Goal: Task Accomplishment & Management: Use online tool/utility

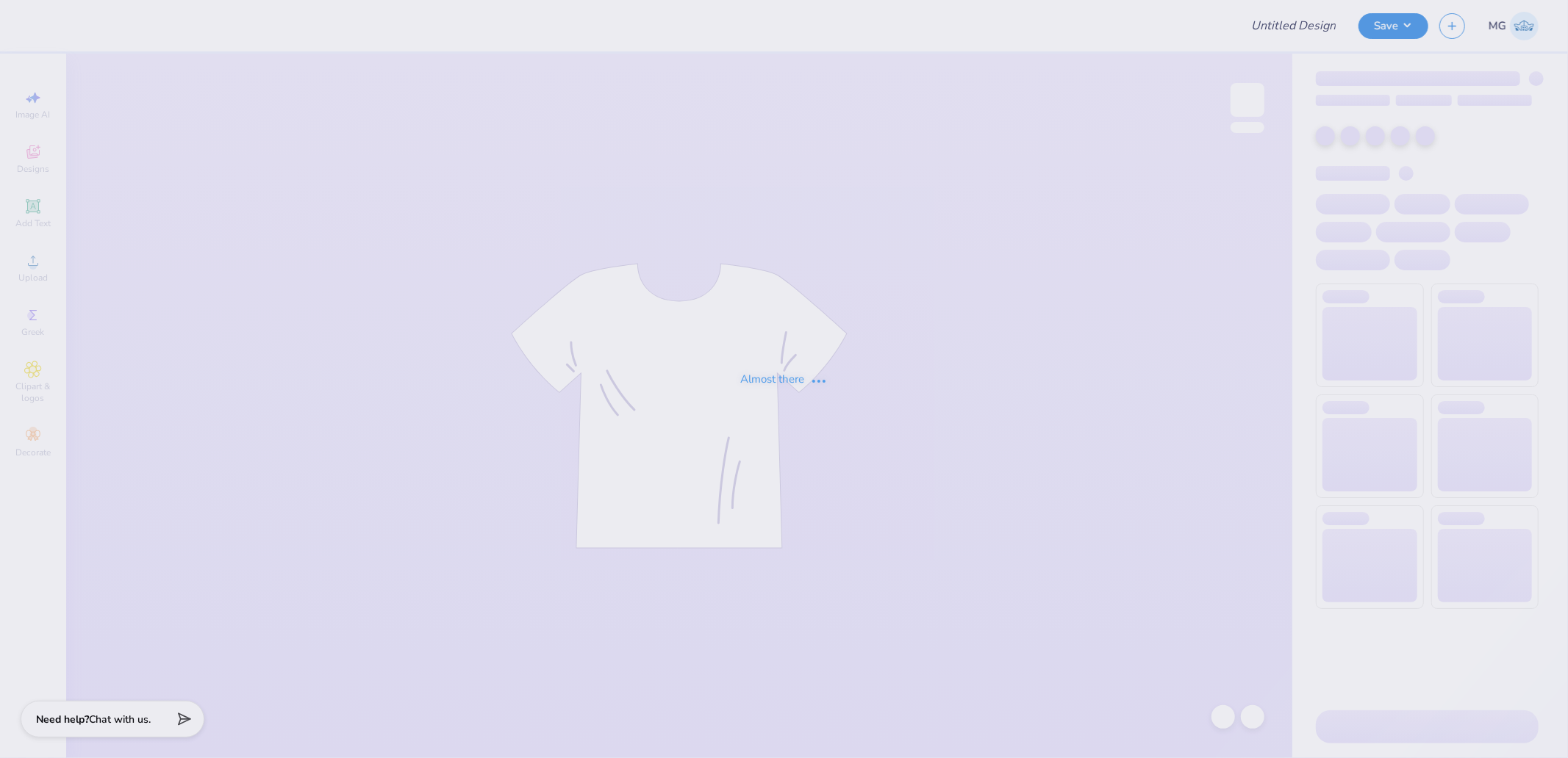
type input "Bucknell Theta NM Merch"
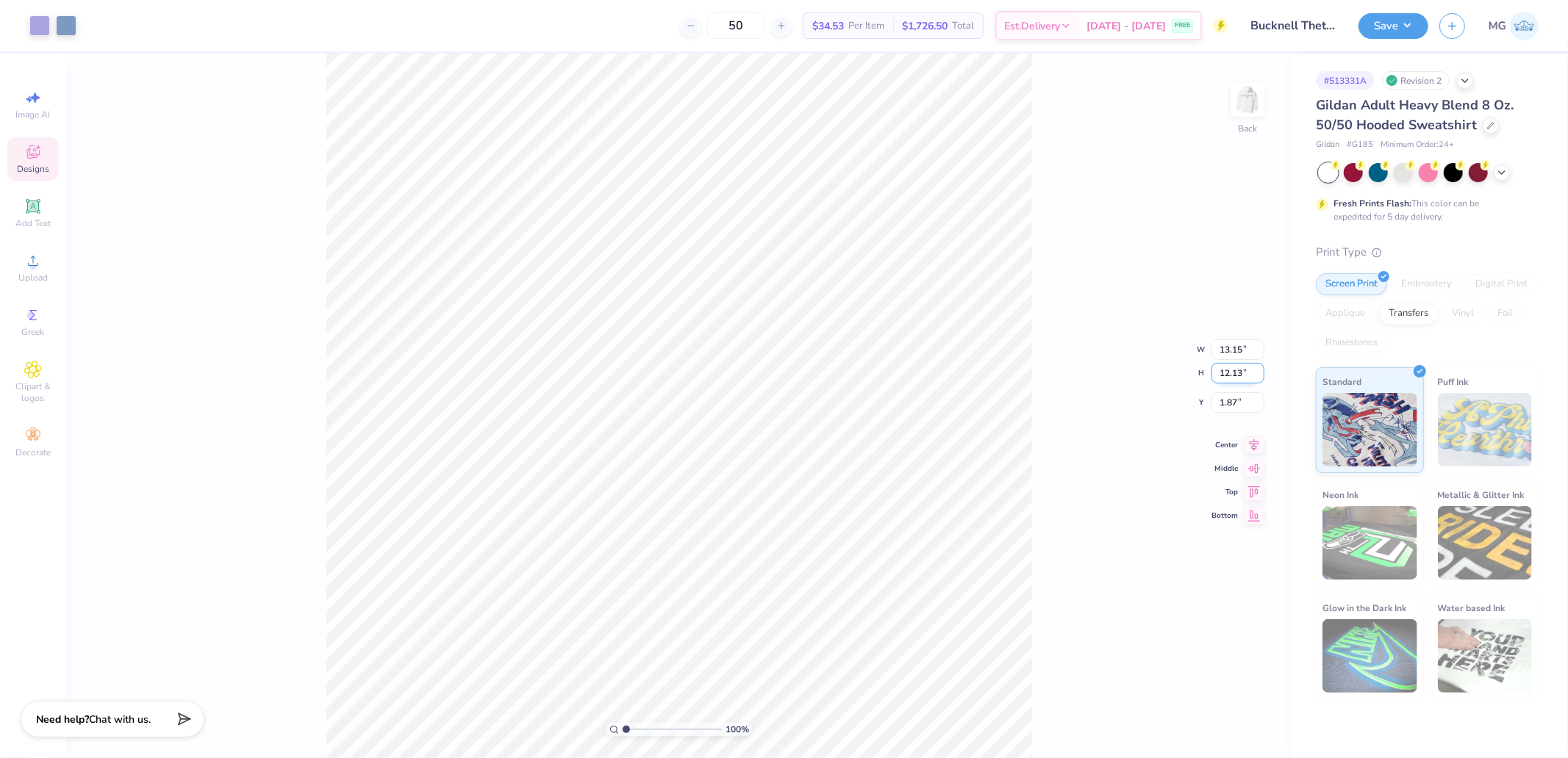
click at [1228, 372] on input "12.13" at bounding box center [1238, 373] width 53 height 21
type input "10"
type input "10.84"
type input "10.00"
click at [1243, 472] on div "Top" at bounding box center [1238, 479] width 53 height 18
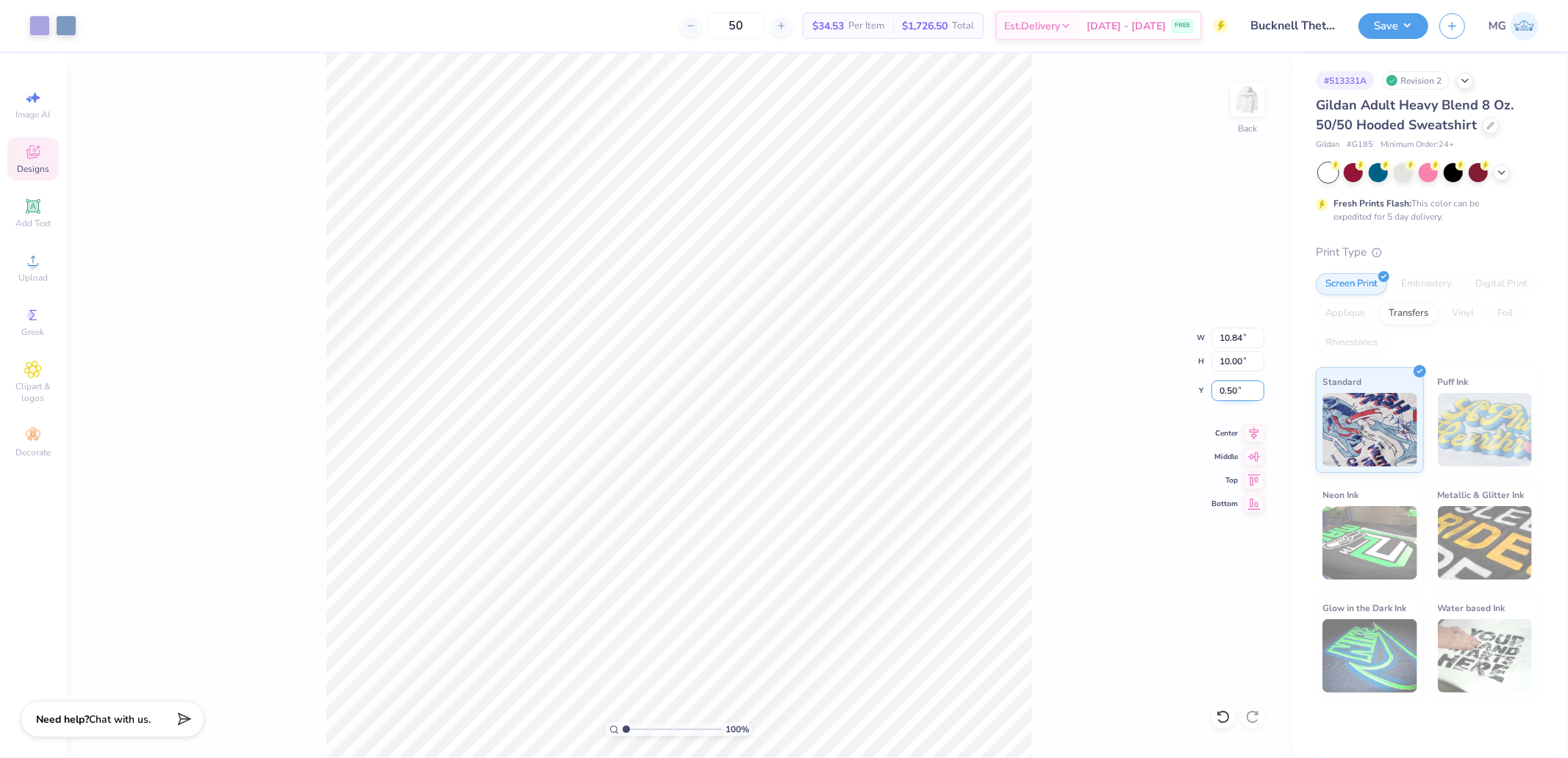
click at [1239, 383] on input "0.50" at bounding box center [1238, 391] width 53 height 21
type input "2.00"
click at [1245, 96] on img at bounding box center [1247, 99] width 59 height 59
click at [1262, 101] on img at bounding box center [1247, 99] width 59 height 59
click at [1248, 435] on icon at bounding box center [1254, 432] width 21 height 18
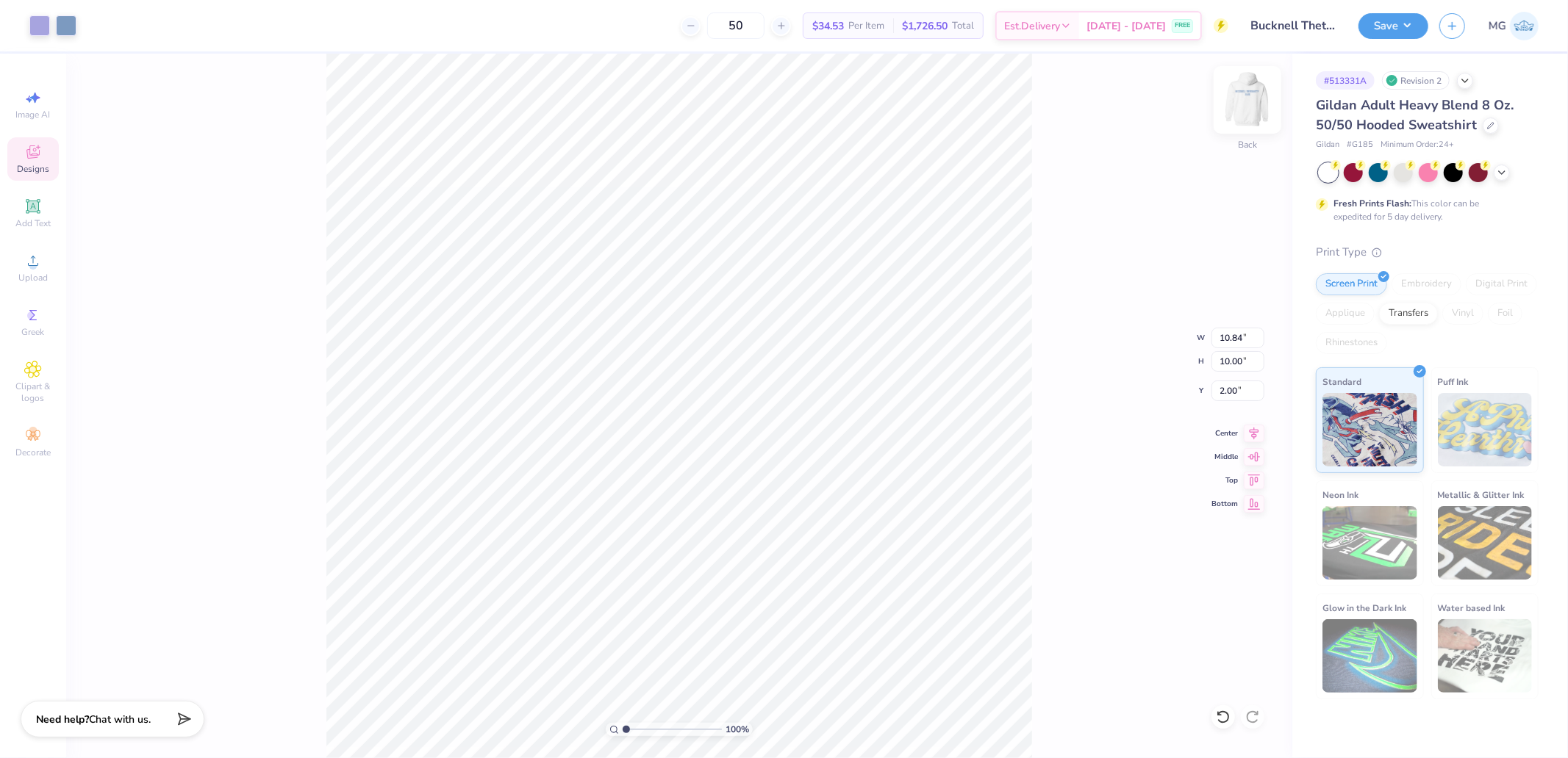
click at [1241, 99] on img at bounding box center [1247, 99] width 59 height 59
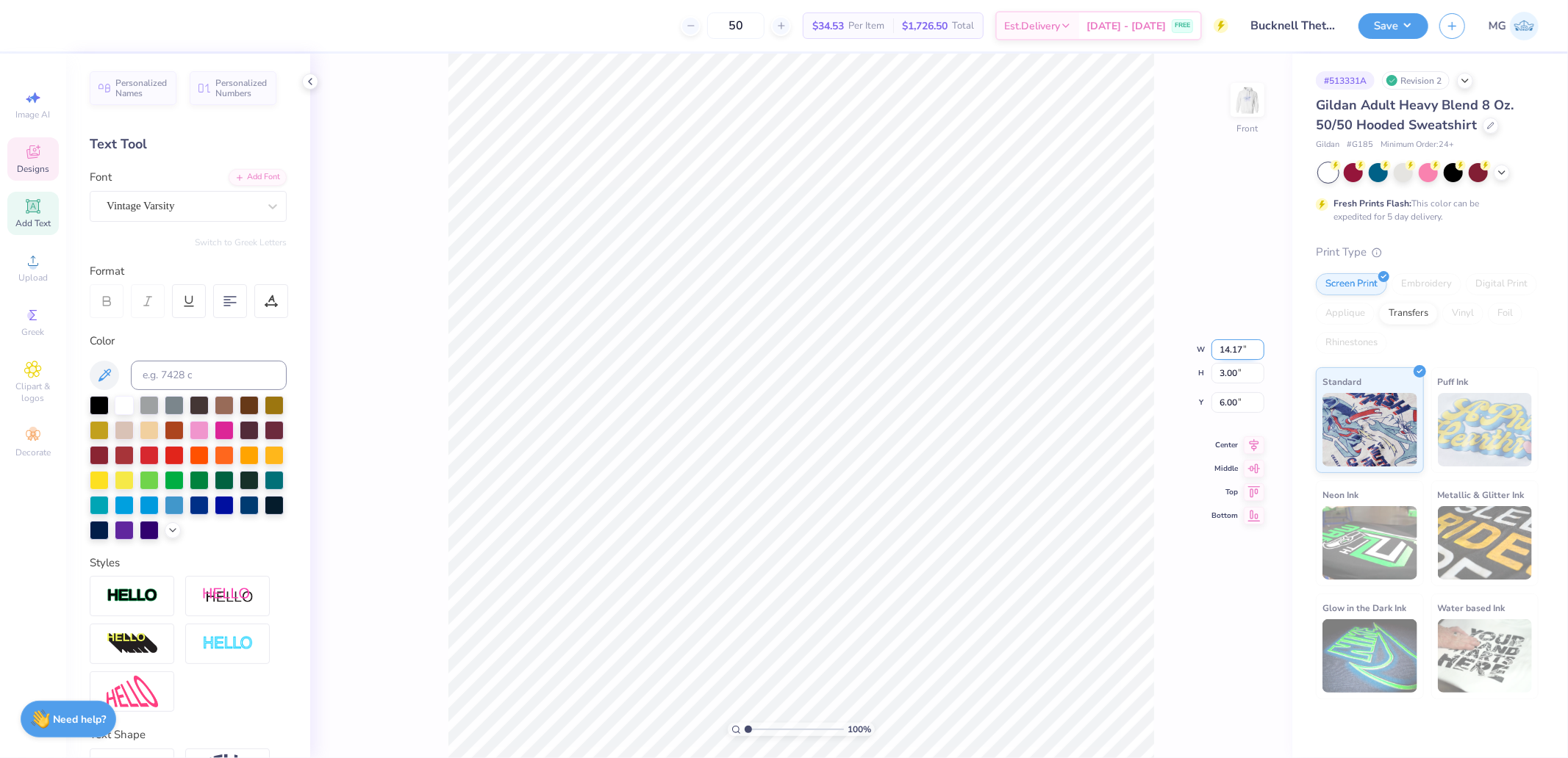
click at [1229, 349] on input "14.17" at bounding box center [1238, 350] width 53 height 21
type input "12.00"
type input "2.54"
type input "6.23"
click at [22, 206] on div "Add Text" at bounding box center [33, 214] width 52 height 43
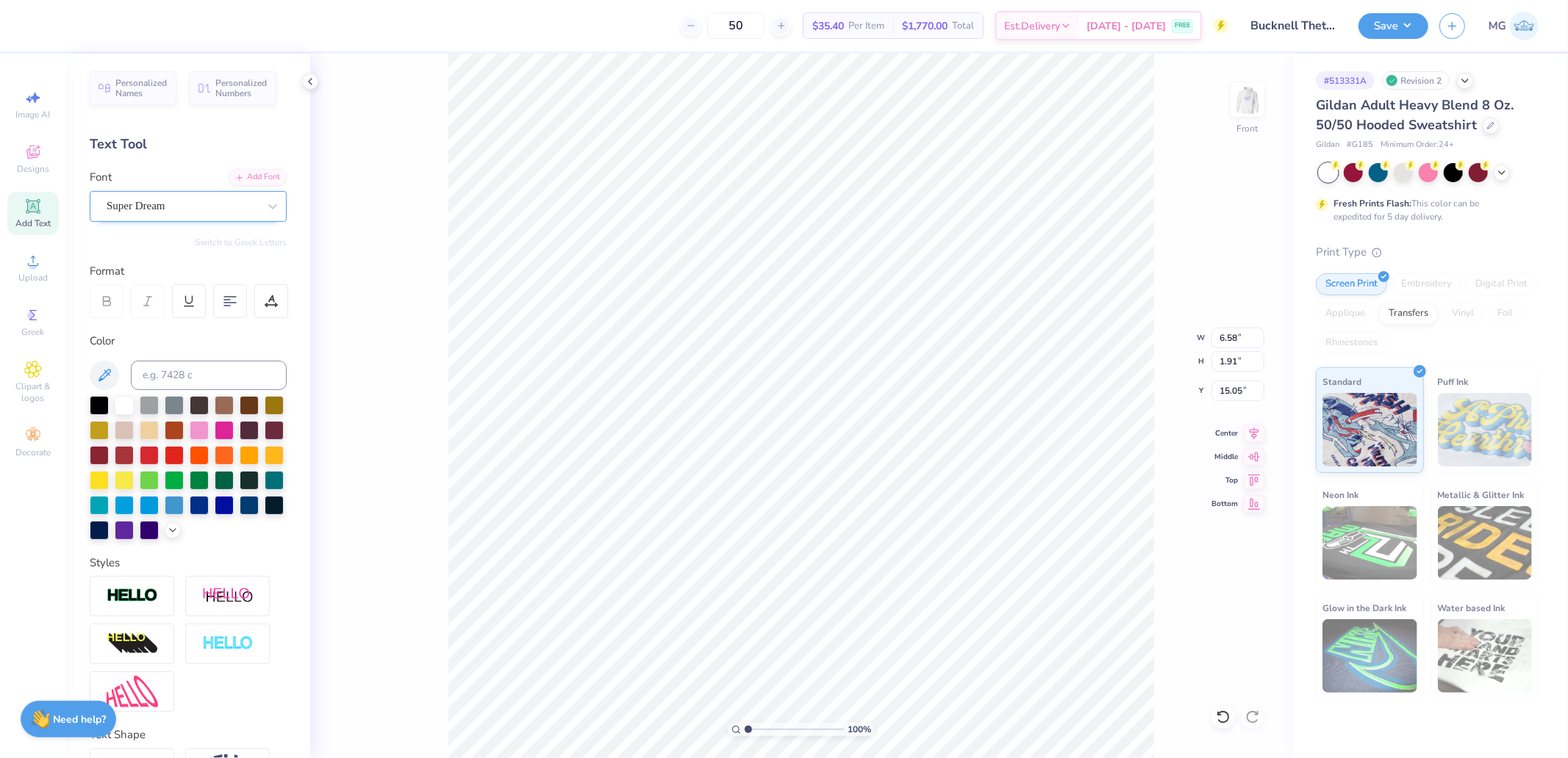
click at [215, 211] on div "Super Dream" at bounding box center [182, 206] width 155 height 23
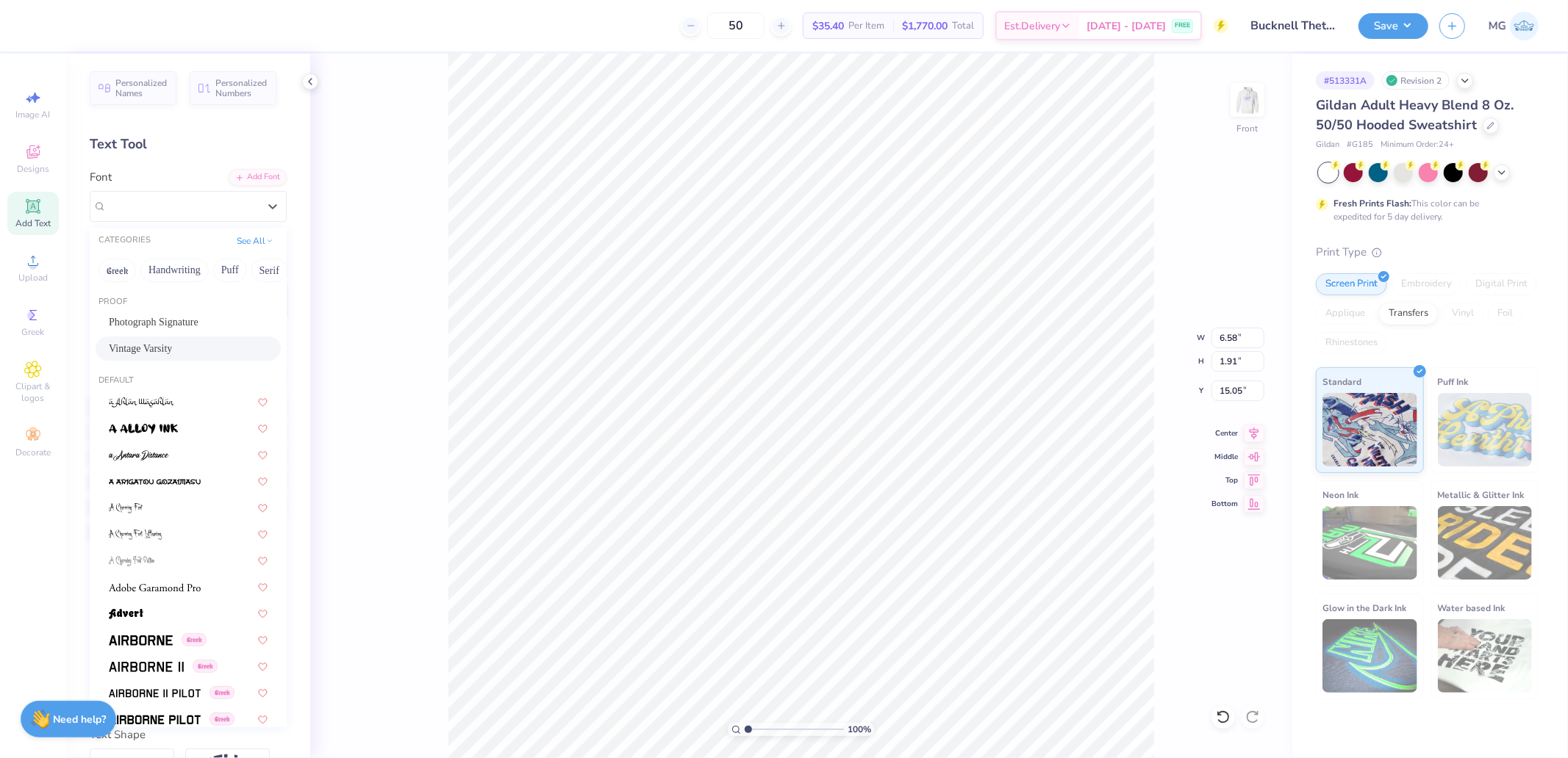
click at [167, 338] on div "Vintage Varsity" at bounding box center [188, 349] width 185 height 24
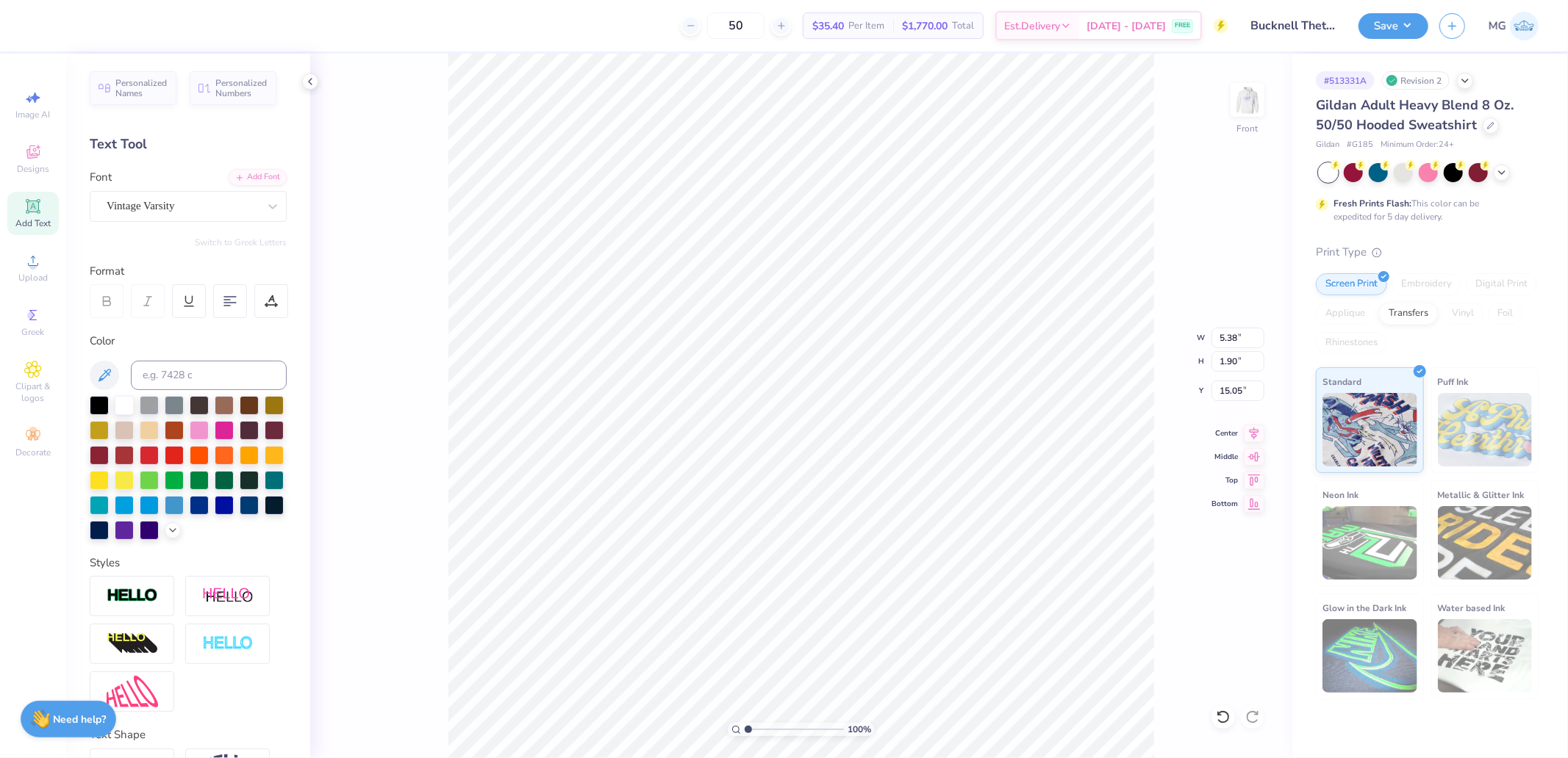
type input "5.38"
type input "1.90"
type input "12.00"
type input "2.54"
type input "6.23"
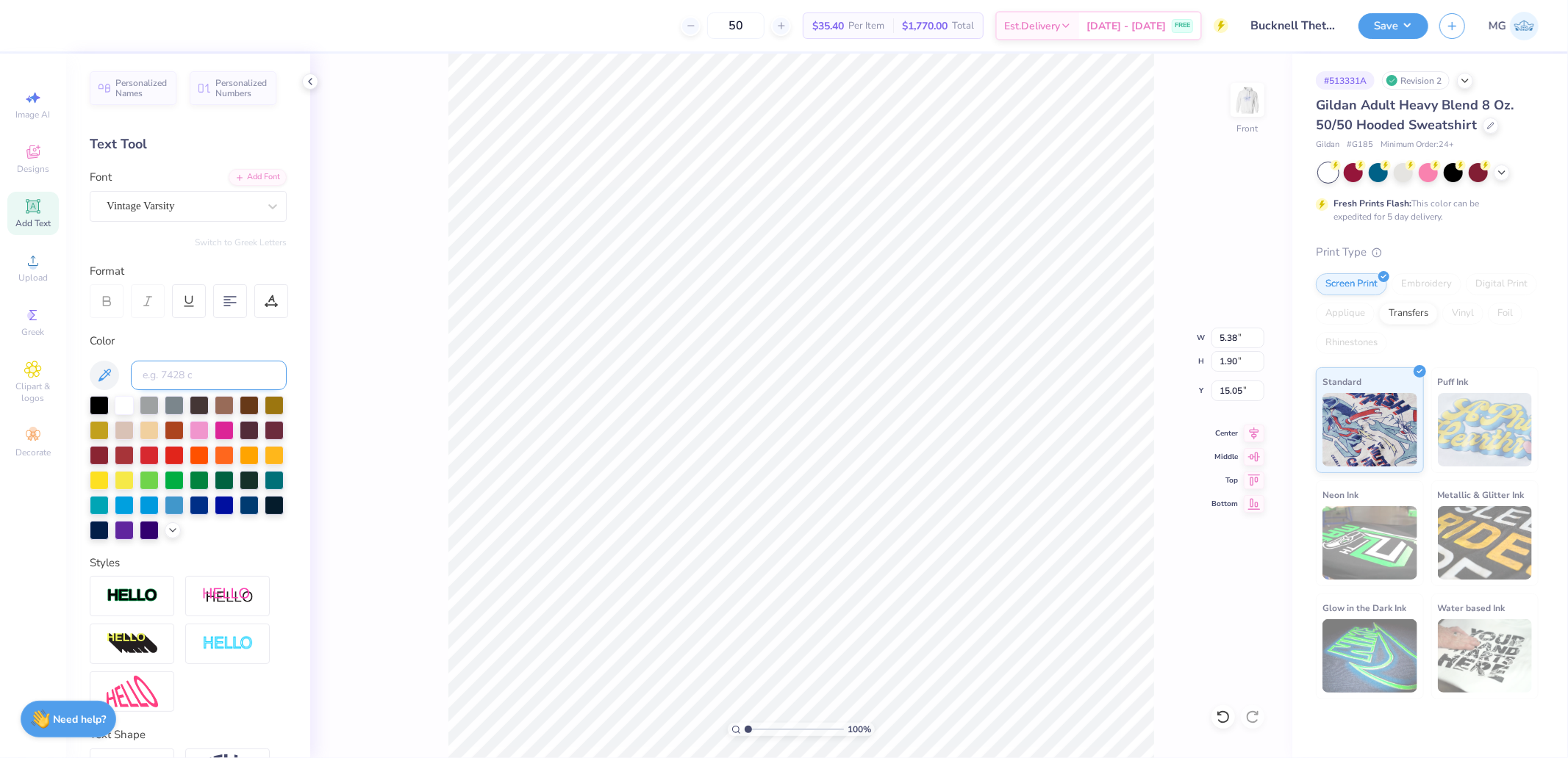
click at [220, 369] on input at bounding box center [208, 375] width 156 height 29
type input "652"
type textarea "TM"
drag, startPoint x: 750, startPoint y: 730, endPoint x: 762, endPoint y: 733, distance: 12.4
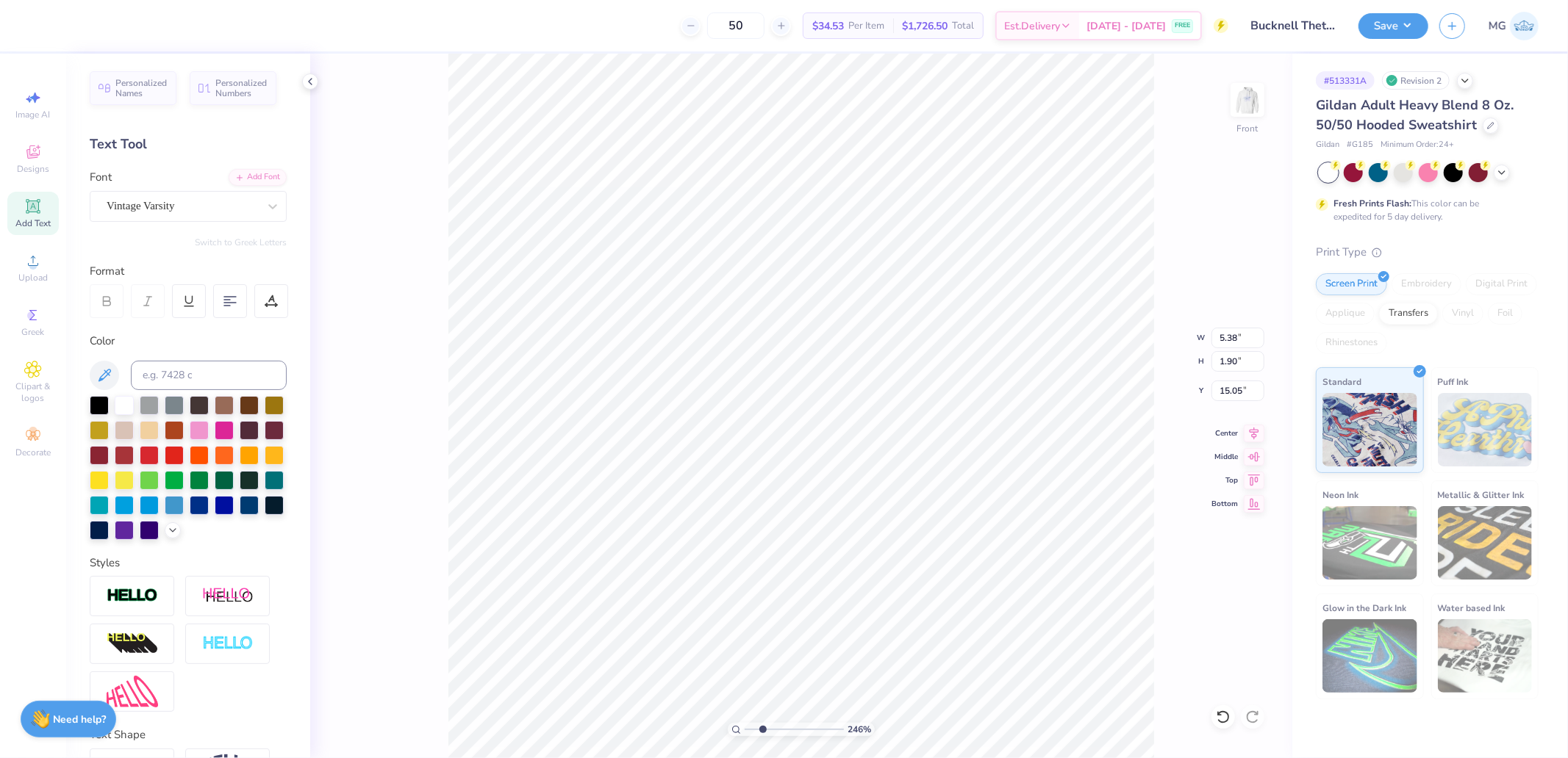
type input "2.46"
click at [762, 733] on input "range" at bounding box center [794, 730] width 99 height 13
type input "6.23"
type input "0.56"
type input "0.35"
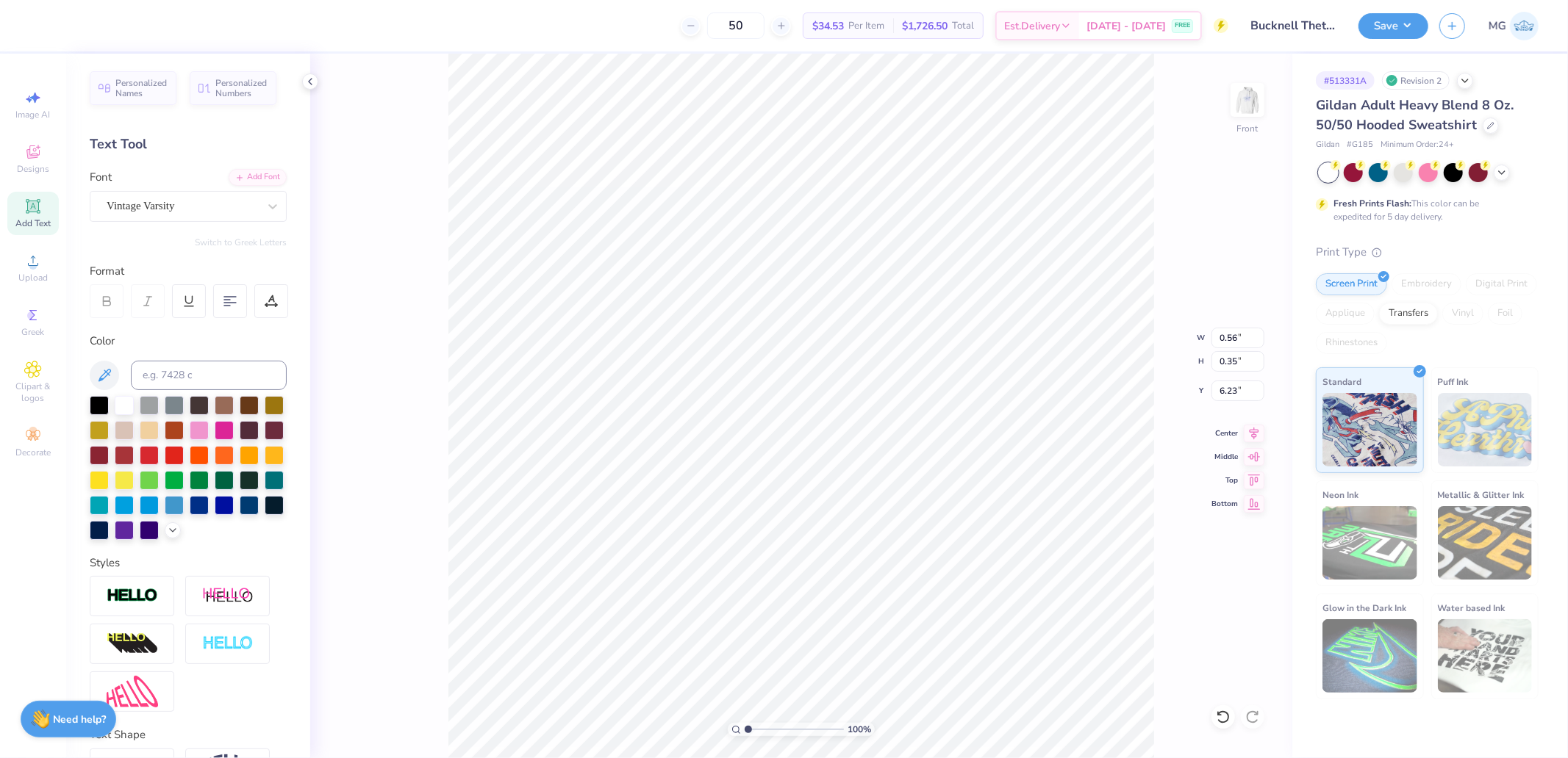
drag, startPoint x: 758, startPoint y: 727, endPoint x: 722, endPoint y: 730, distance: 36.1
type input "1"
click at [745, 730] on input "range" at bounding box center [794, 730] width 99 height 13
click at [1254, 437] on icon at bounding box center [1254, 432] width 21 height 18
click at [1239, 329] on input "12.73" at bounding box center [1238, 338] width 53 height 21
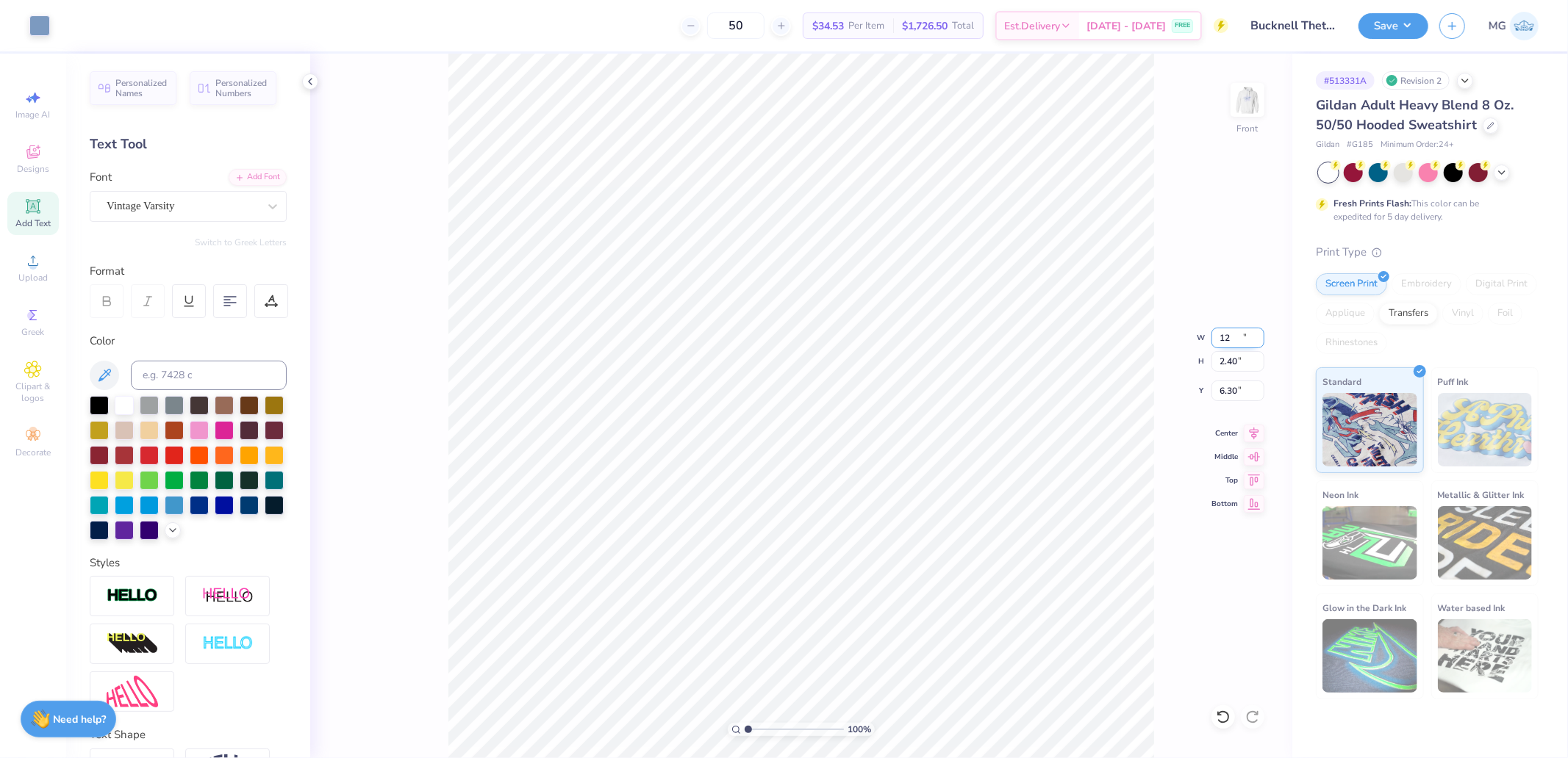
type input "12.00"
type input "2.40"
type input "6.30"
click at [1258, 435] on icon at bounding box center [1254, 432] width 21 height 18
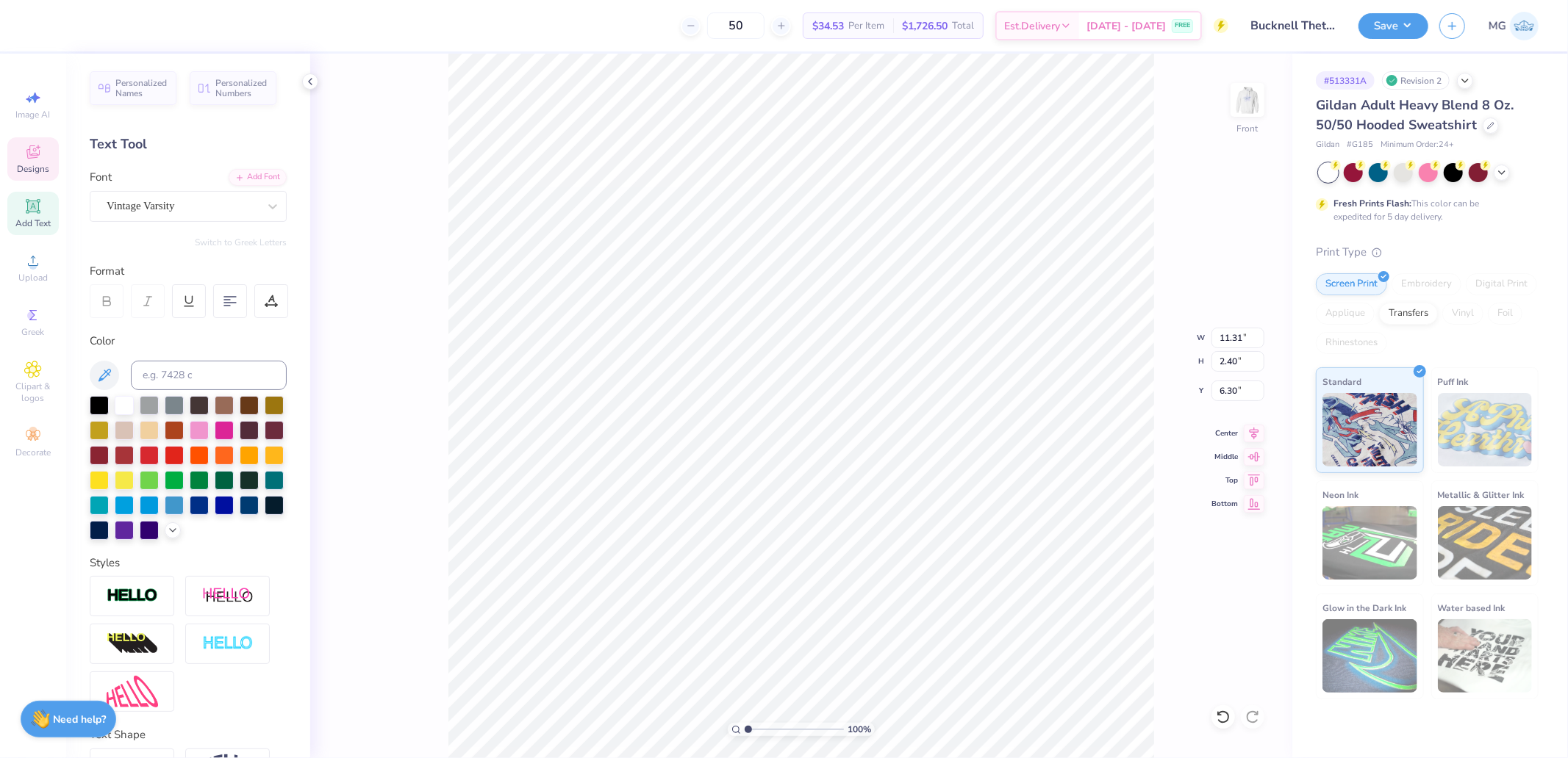
type textarea "[GEOGRAPHIC_DATA]"
type input "7.06"
click at [1248, 441] on div "100 % Front W 12.08 12.08 " H 0.89 0.89 " Y 7.06 7.06 " Center Middle Top Bottom" at bounding box center [801, 406] width 982 height 705
click at [1254, 429] on icon at bounding box center [1254, 432] width 21 height 18
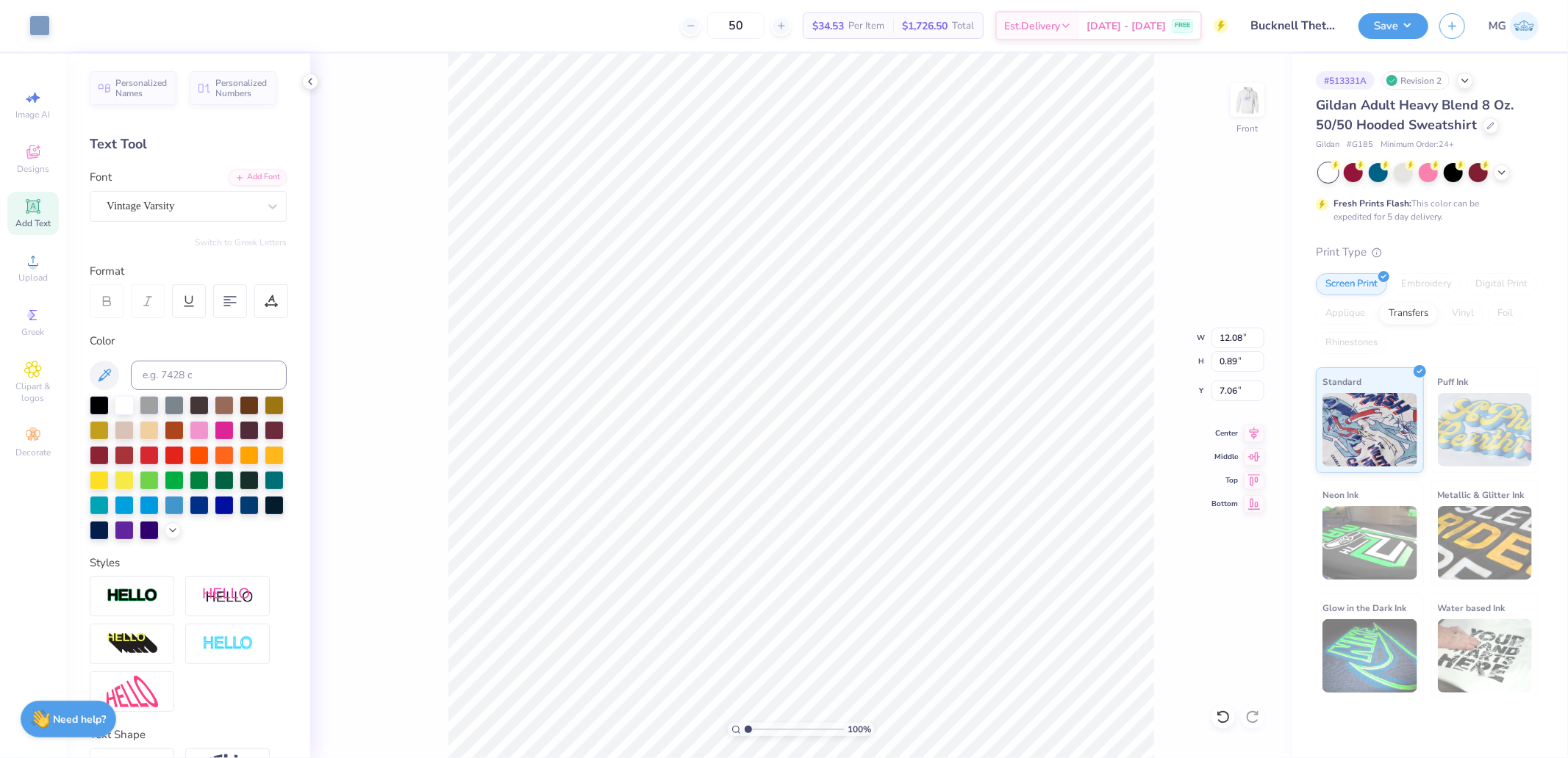
type input "6.00"
click at [31, 202] on icon at bounding box center [32, 206] width 11 height 11
click at [169, 206] on div "Super Dream" at bounding box center [182, 206] width 155 height 23
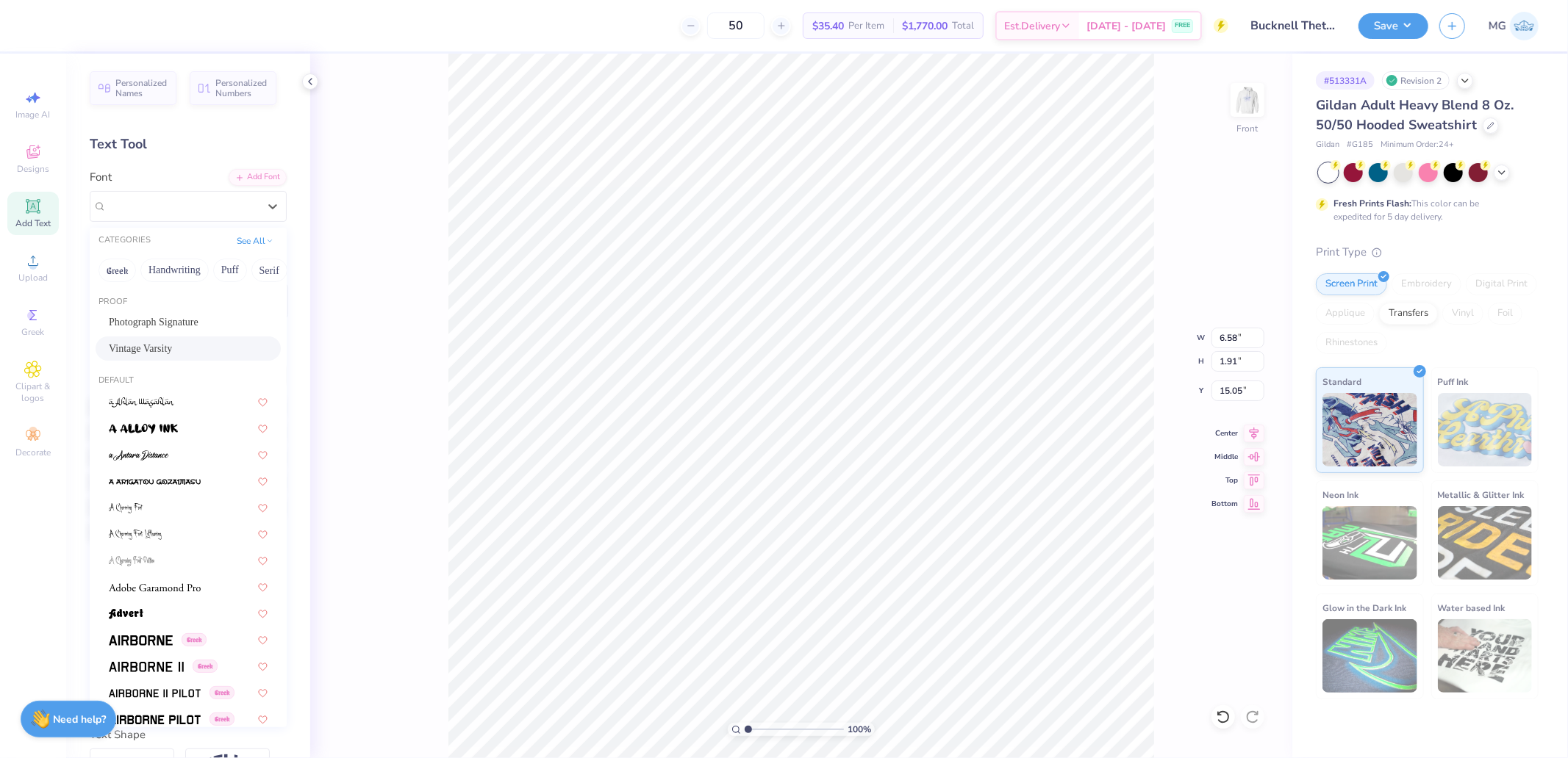
click at [155, 343] on span "Vintage Varsity" at bounding box center [140, 349] width 63 height 16
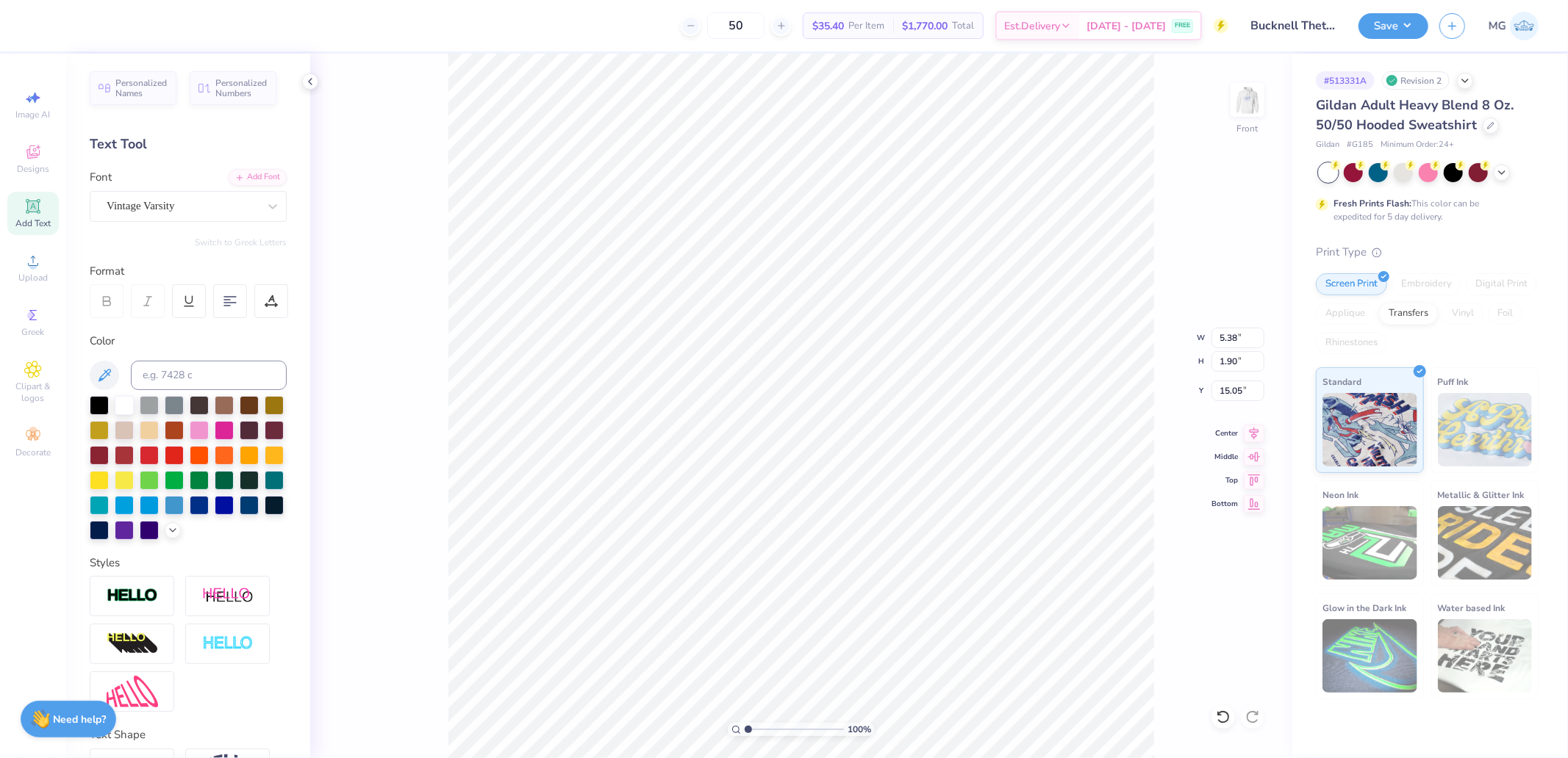
type input "5.38"
type input "1.90"
click at [186, 373] on input at bounding box center [208, 375] width 156 height 29
type input "652"
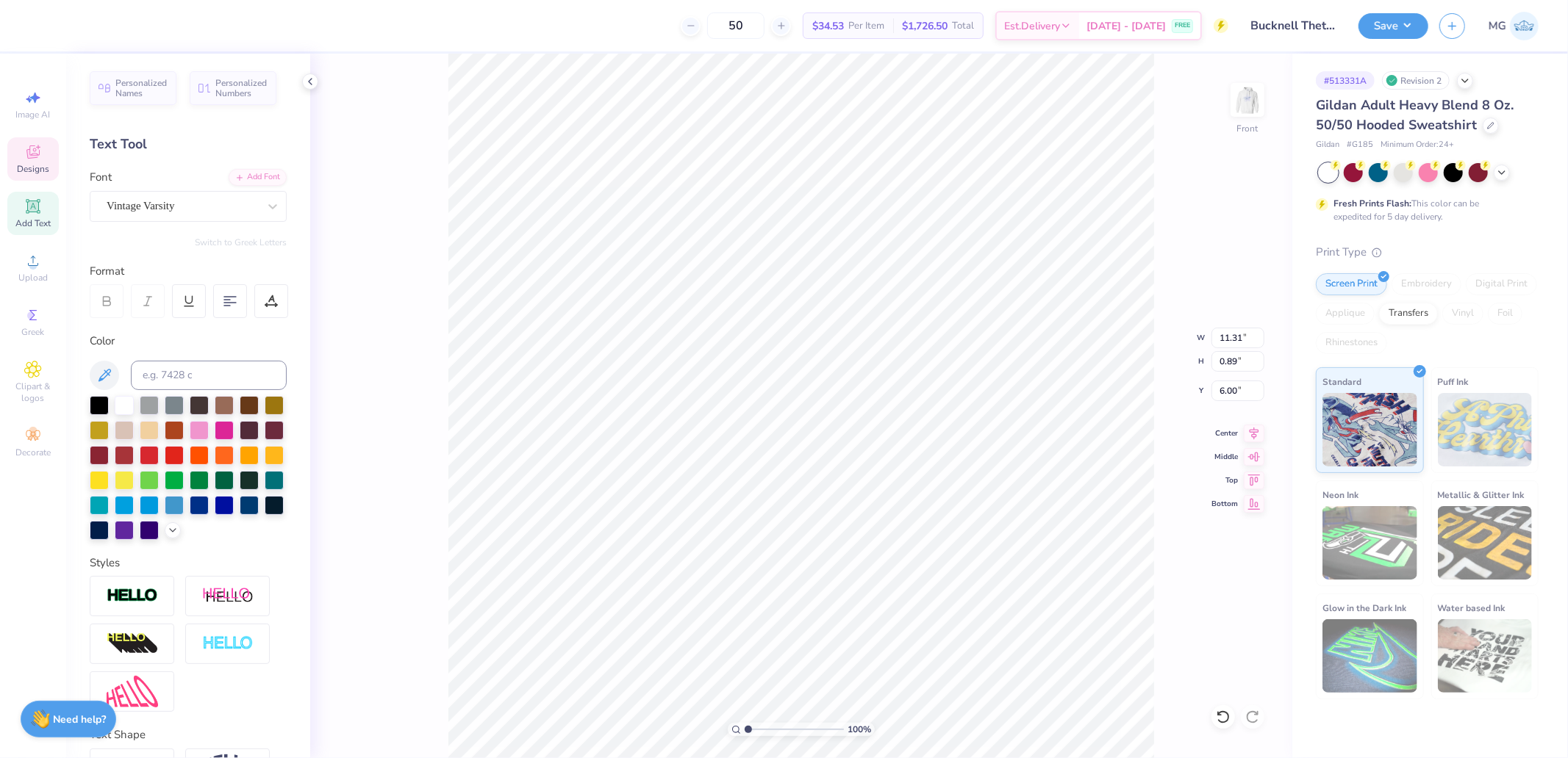
type input "5.38"
type input "1.90"
type input "15.05"
click at [1238, 363] on input "1.90" at bounding box center [1238, 361] width 53 height 21
type input "0.89"
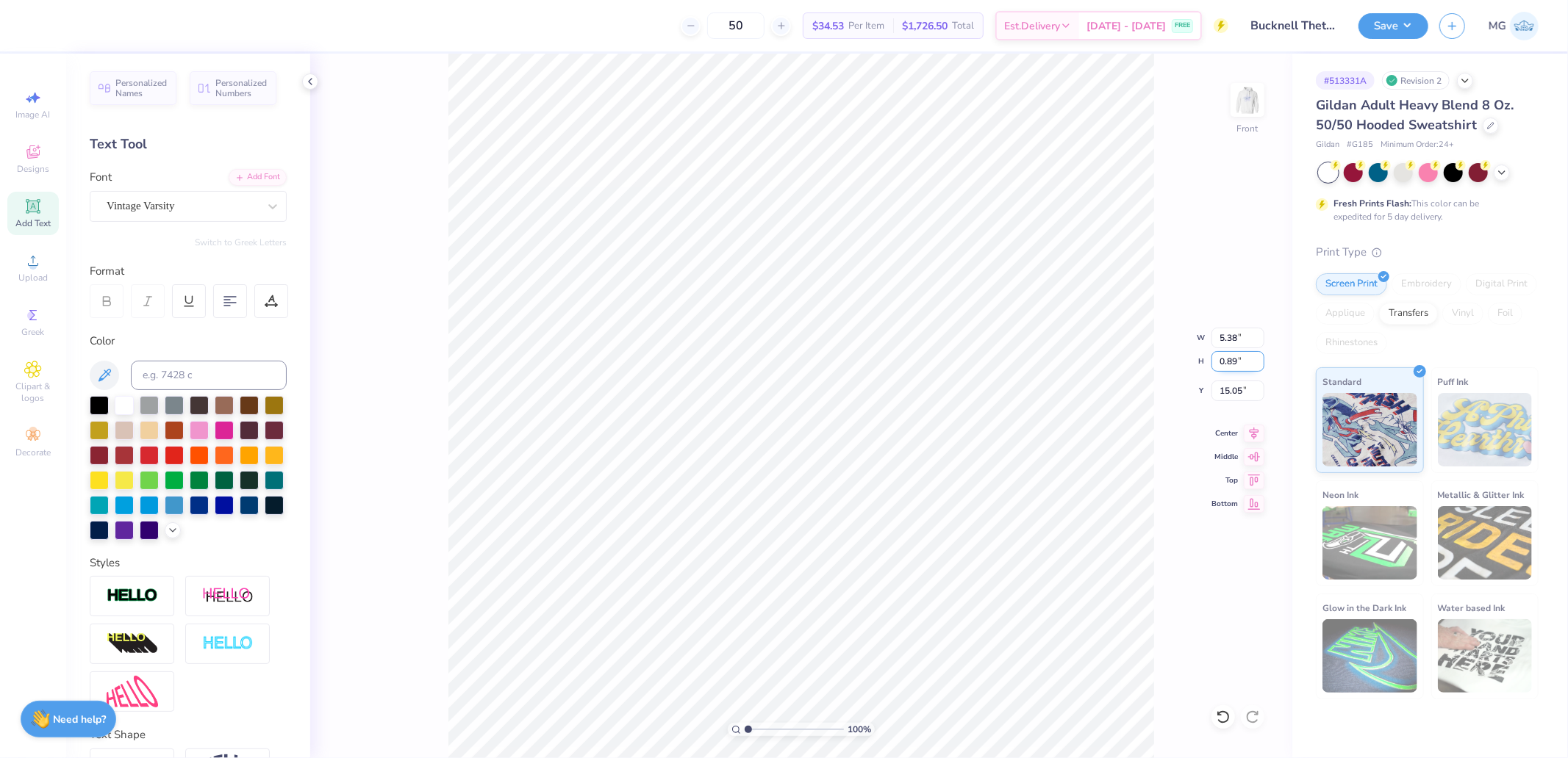
type input "2.52"
type input "15.55"
type textarea "2025"
click at [1258, 429] on icon at bounding box center [1254, 432] width 10 height 13
type input "2.33"
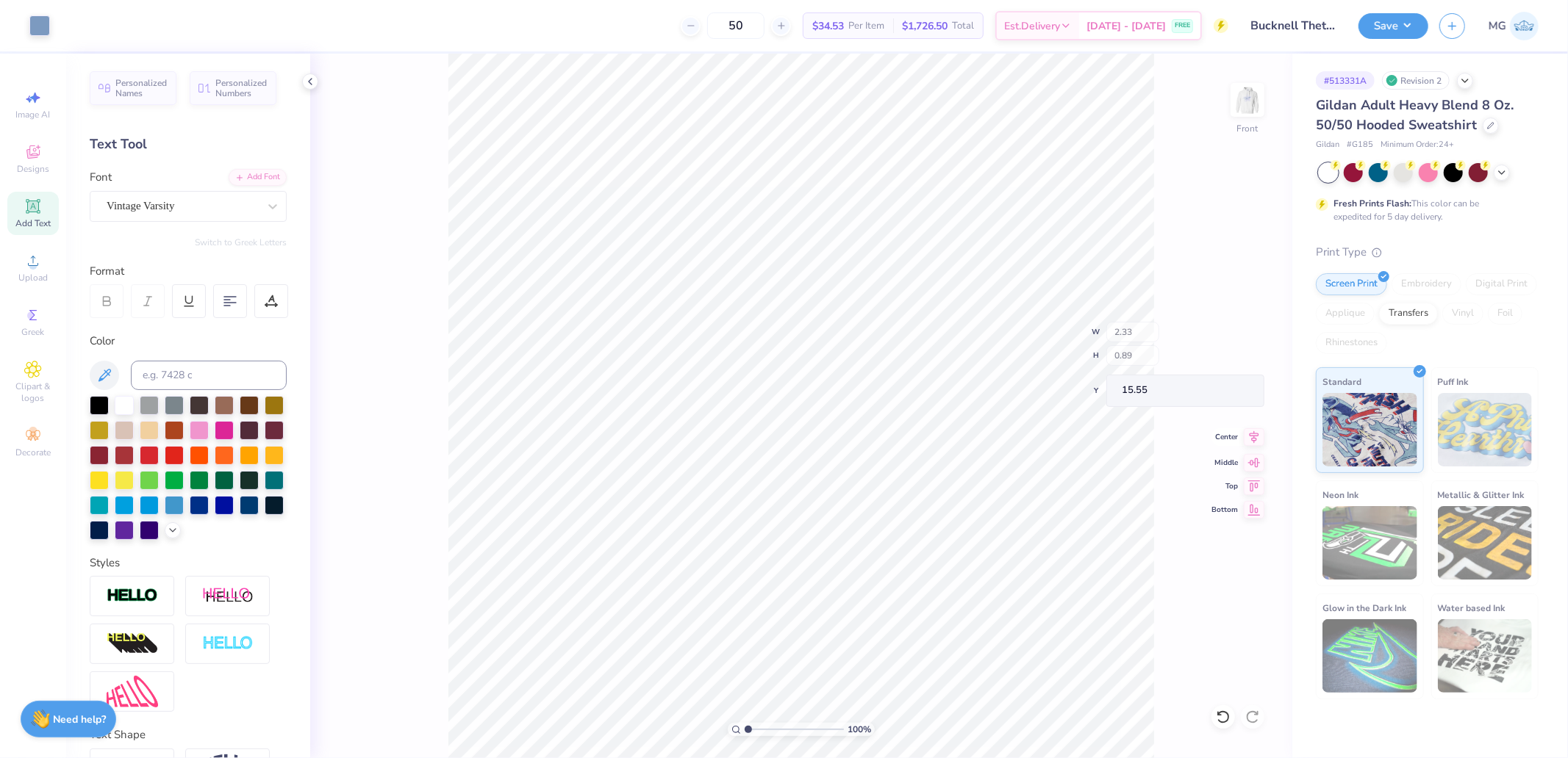
type input "7.23"
click at [1240, 332] on input "12.08" at bounding box center [1238, 338] width 53 height 21
type input "12.00"
type input "2.10"
click at [1244, 391] on input "6.01" at bounding box center [1238, 391] width 53 height 21
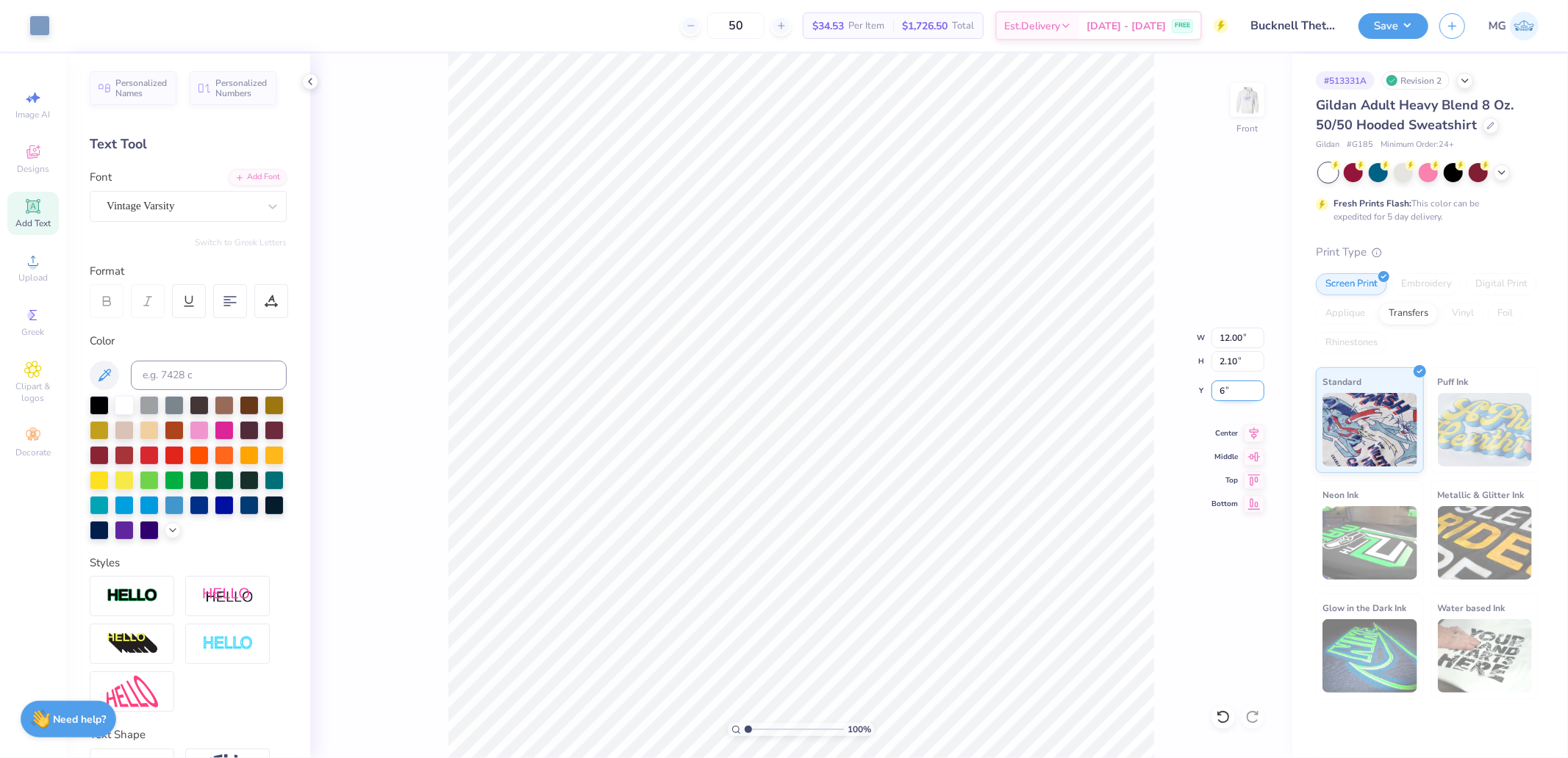
type input "6.00"
click at [1259, 429] on icon at bounding box center [1254, 432] width 21 height 18
click at [1239, 343] on input "12.00" at bounding box center [1238, 338] width 53 height 21
type input "12.50"
type input "2.19"
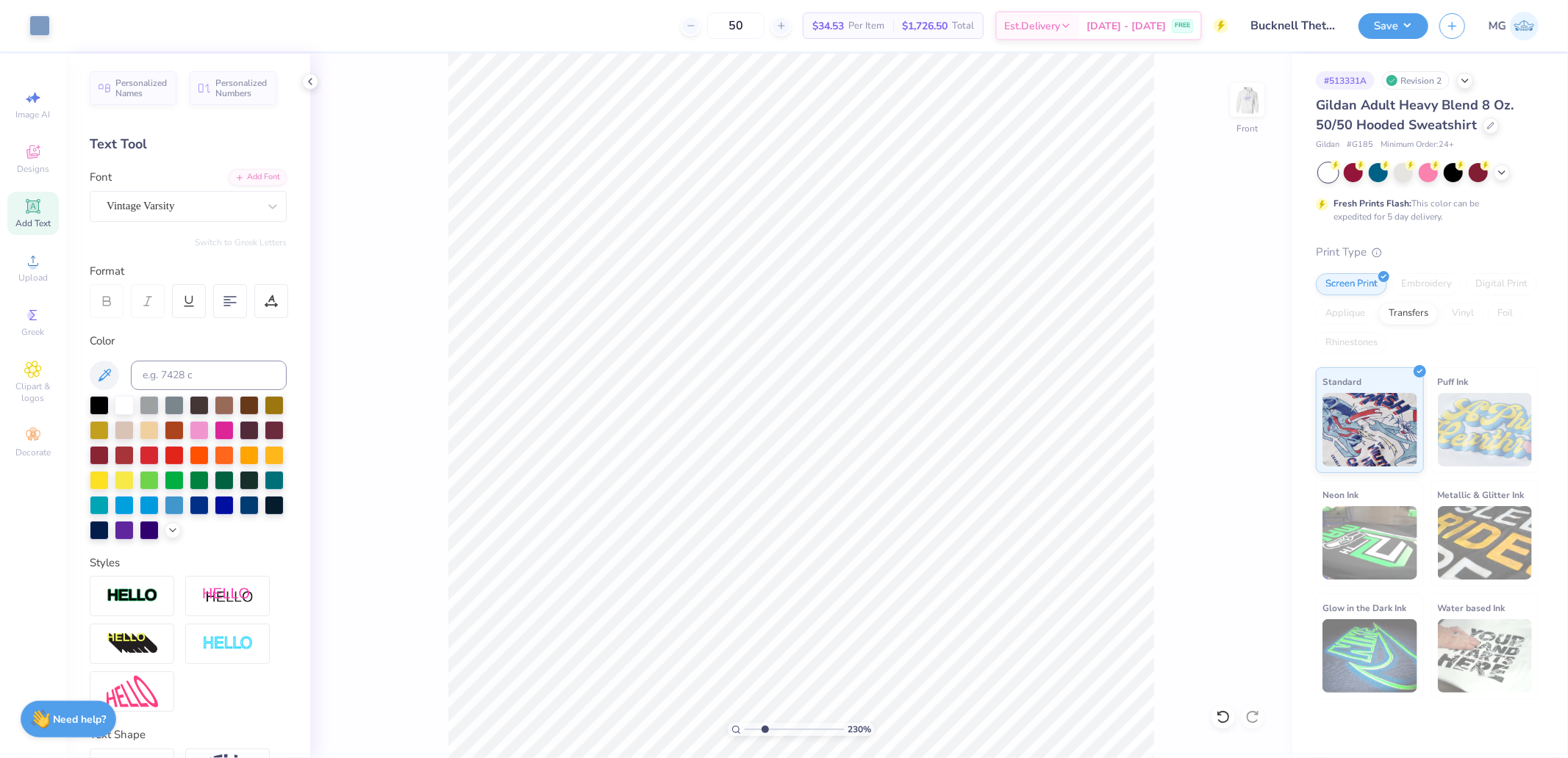
drag, startPoint x: 748, startPoint y: 726, endPoint x: 764, endPoint y: 727, distance: 16.0
click at [764, 727] on input "range" at bounding box center [794, 730] width 99 height 13
drag, startPoint x: 766, startPoint y: 727, endPoint x: 539, endPoint y: 728, distance: 227.0
type input "1"
click at [745, 728] on input "range" at bounding box center [794, 730] width 99 height 13
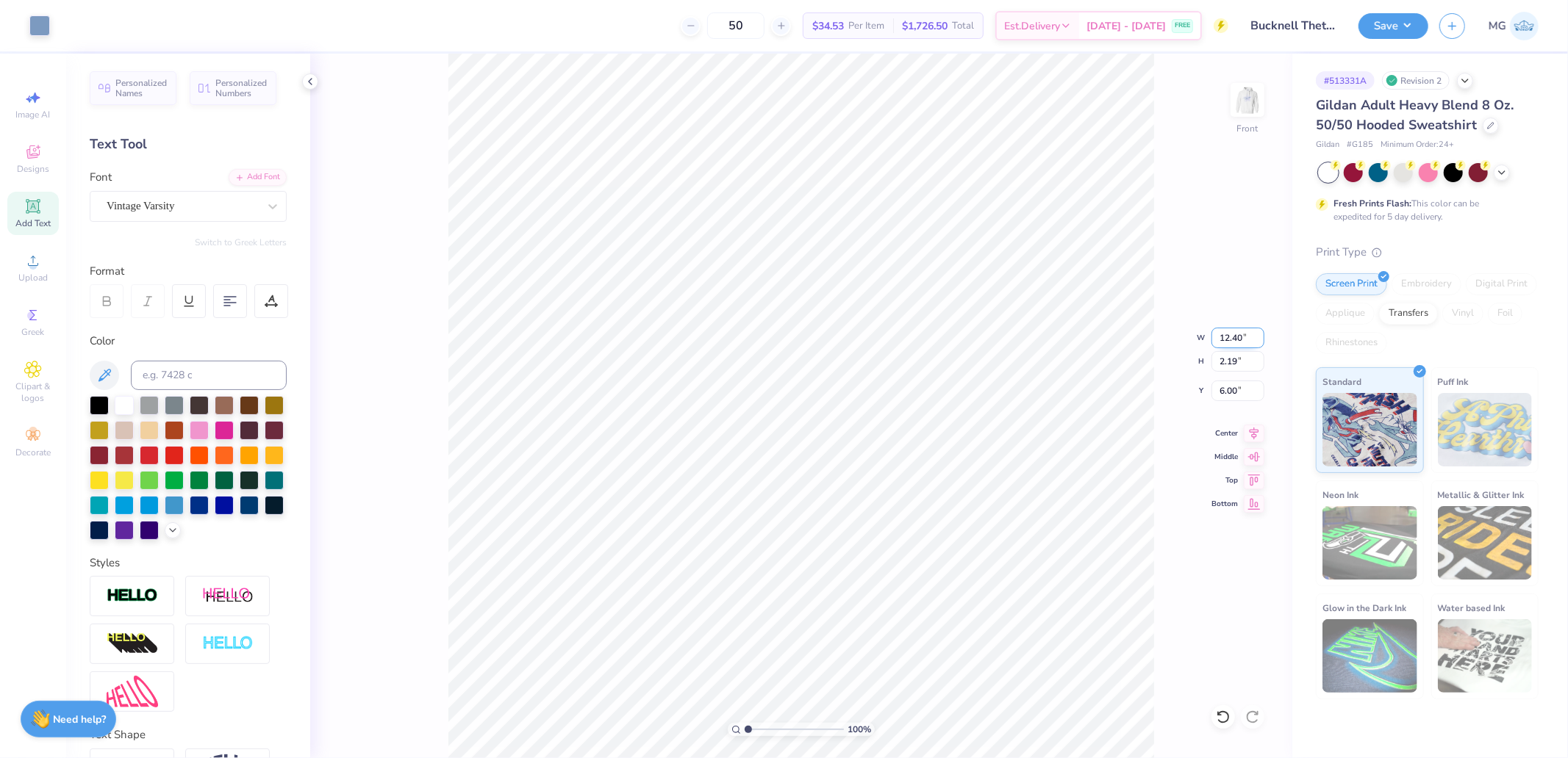
click at [1236, 335] on input "12.40" at bounding box center [1238, 338] width 53 height 21
type input "12.50"
type input "2.21"
click at [1258, 427] on icon at bounding box center [1254, 432] width 21 height 18
click at [1414, 30] on button "Save" at bounding box center [1392, 24] width 69 height 25
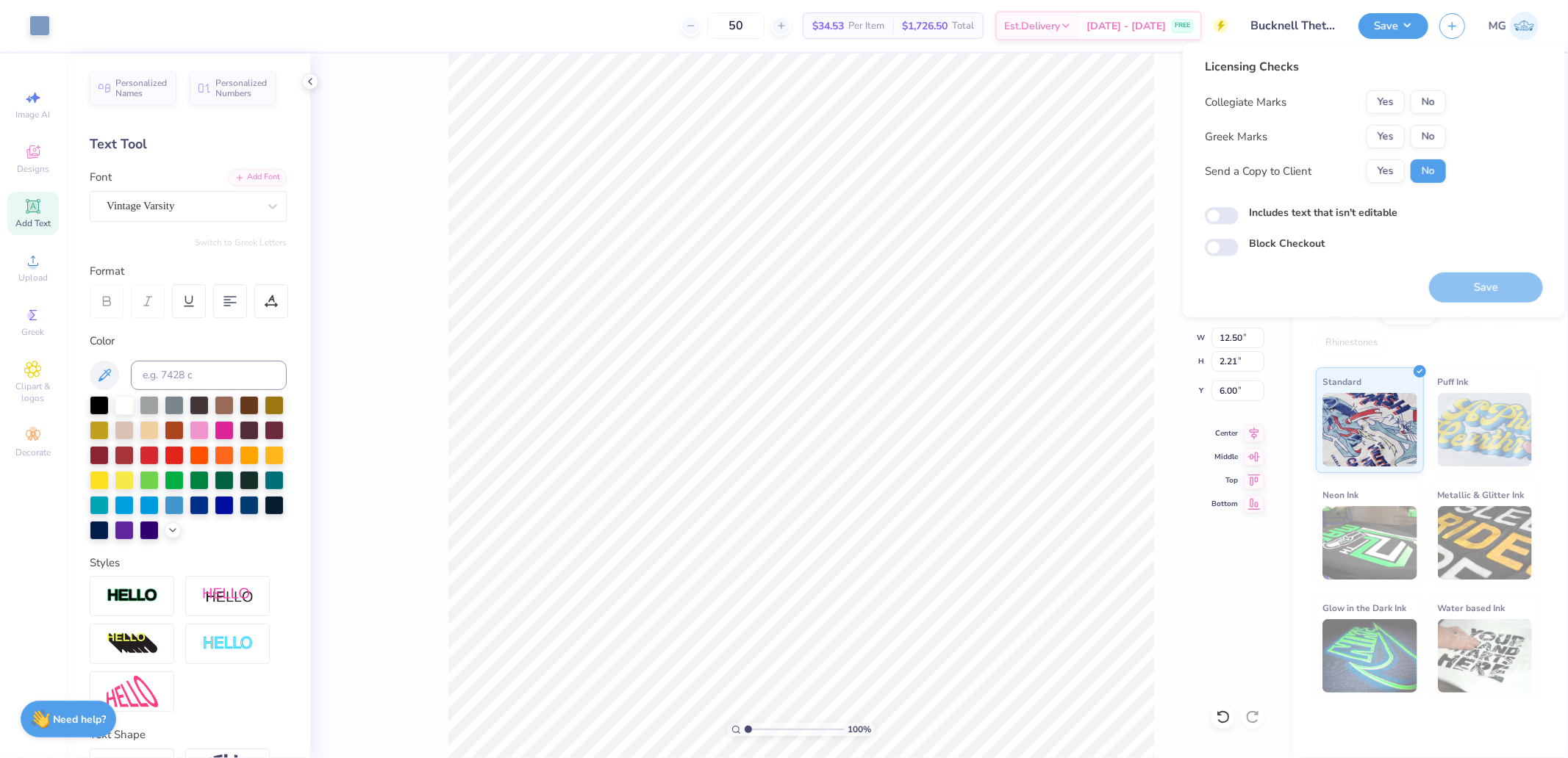
click at [1405, 108] on div "Yes No" at bounding box center [1406, 102] width 79 height 23
click at [1384, 119] on div "Collegiate Marks Yes No Greek Marks Yes No Send a Copy to Client Yes No" at bounding box center [1325, 137] width 241 height 93
click at [1391, 99] on button "Yes" at bounding box center [1385, 102] width 38 height 23
click at [1394, 126] on button "Yes" at bounding box center [1385, 136] width 38 height 23
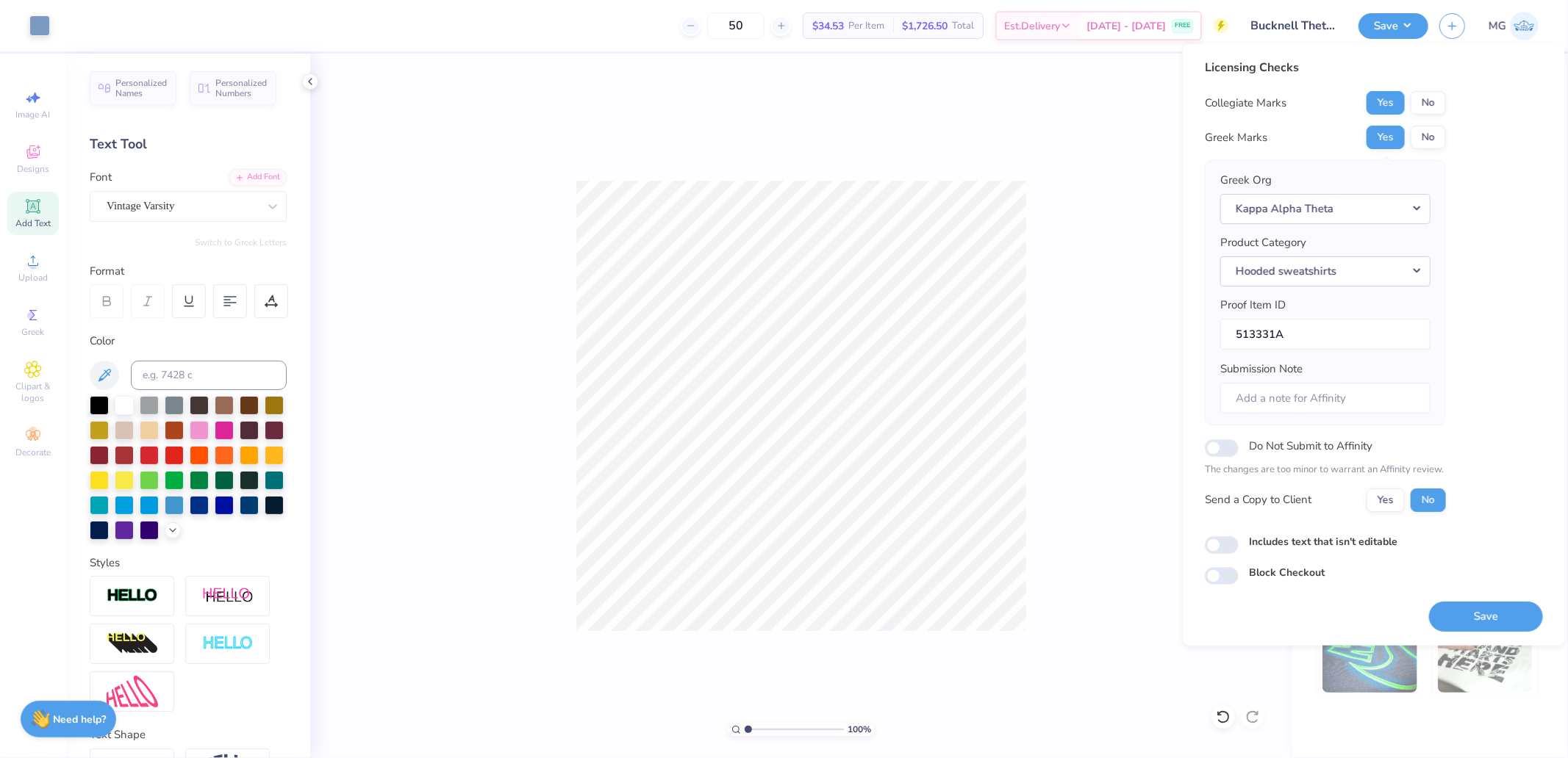
click at [1147, 143] on div "100 % Front W 12.50 12.50 " H 2.21 2.21 " Y 6.00 6.00 " Center Middle Top Bottom" at bounding box center [801, 406] width 982 height 705
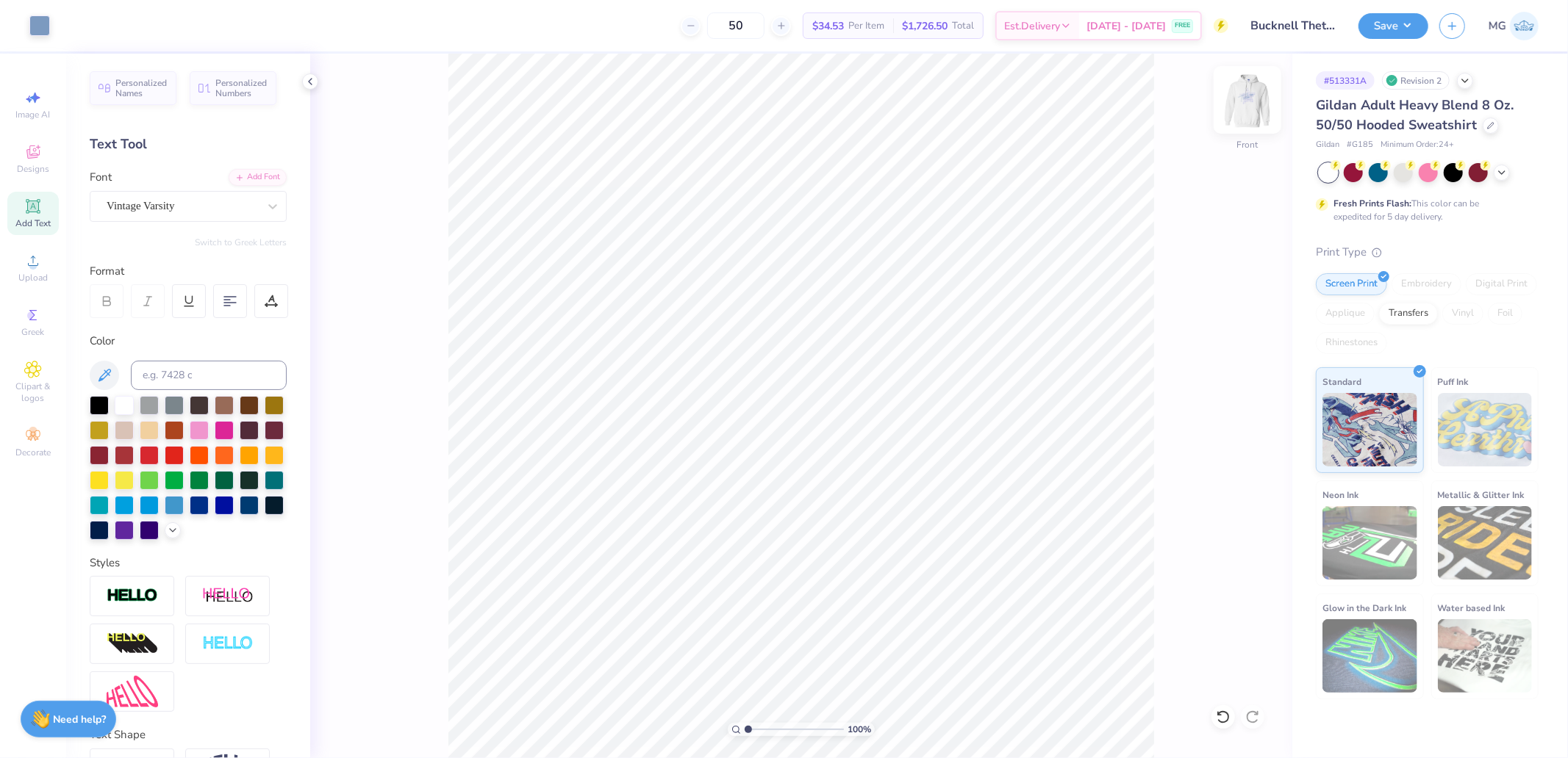
click at [1256, 111] on img at bounding box center [1247, 99] width 59 height 59
click at [1378, 34] on button "Save" at bounding box center [1392, 24] width 69 height 25
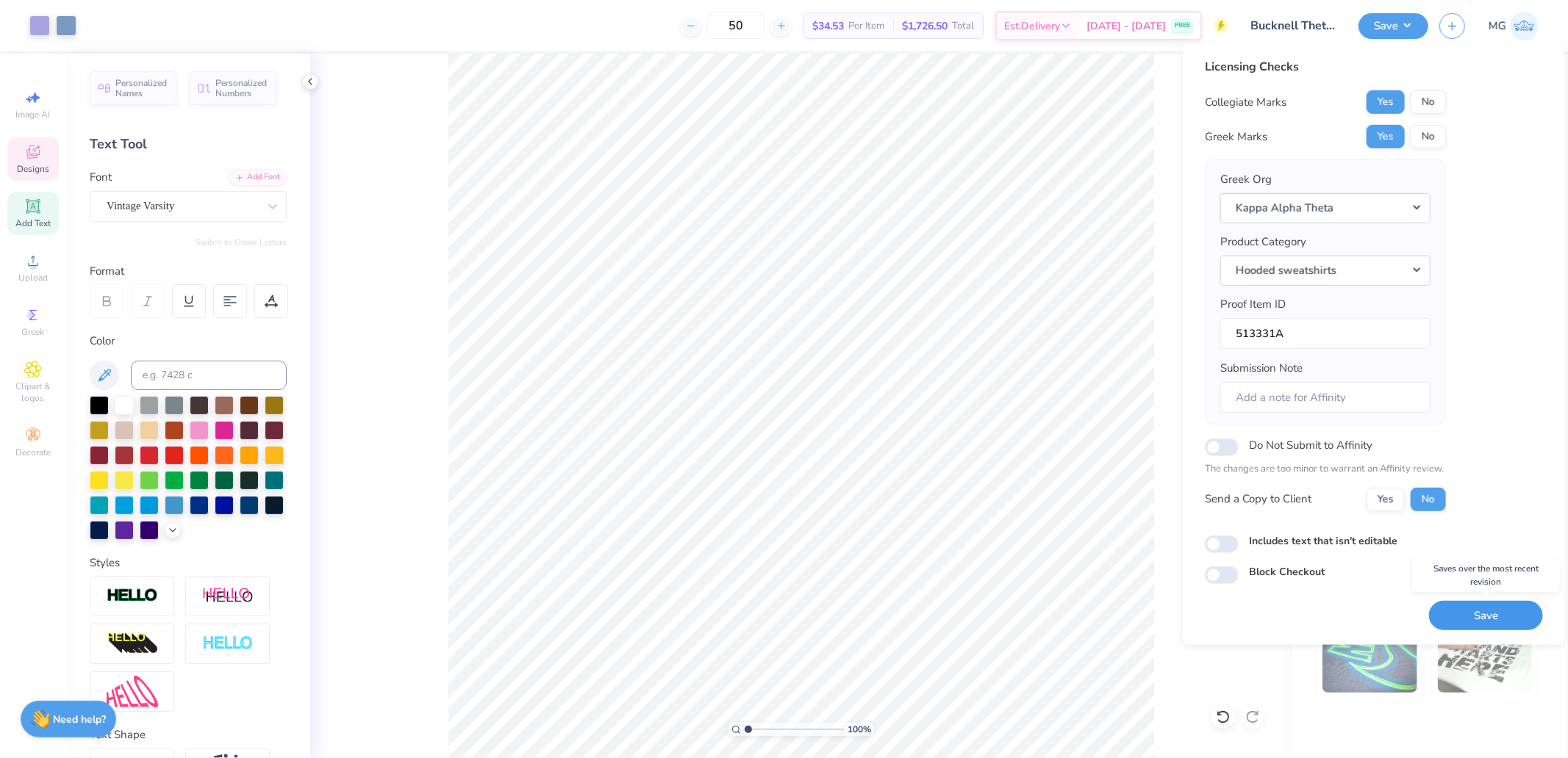
click at [1482, 622] on button "Save" at bounding box center [1486, 615] width 114 height 30
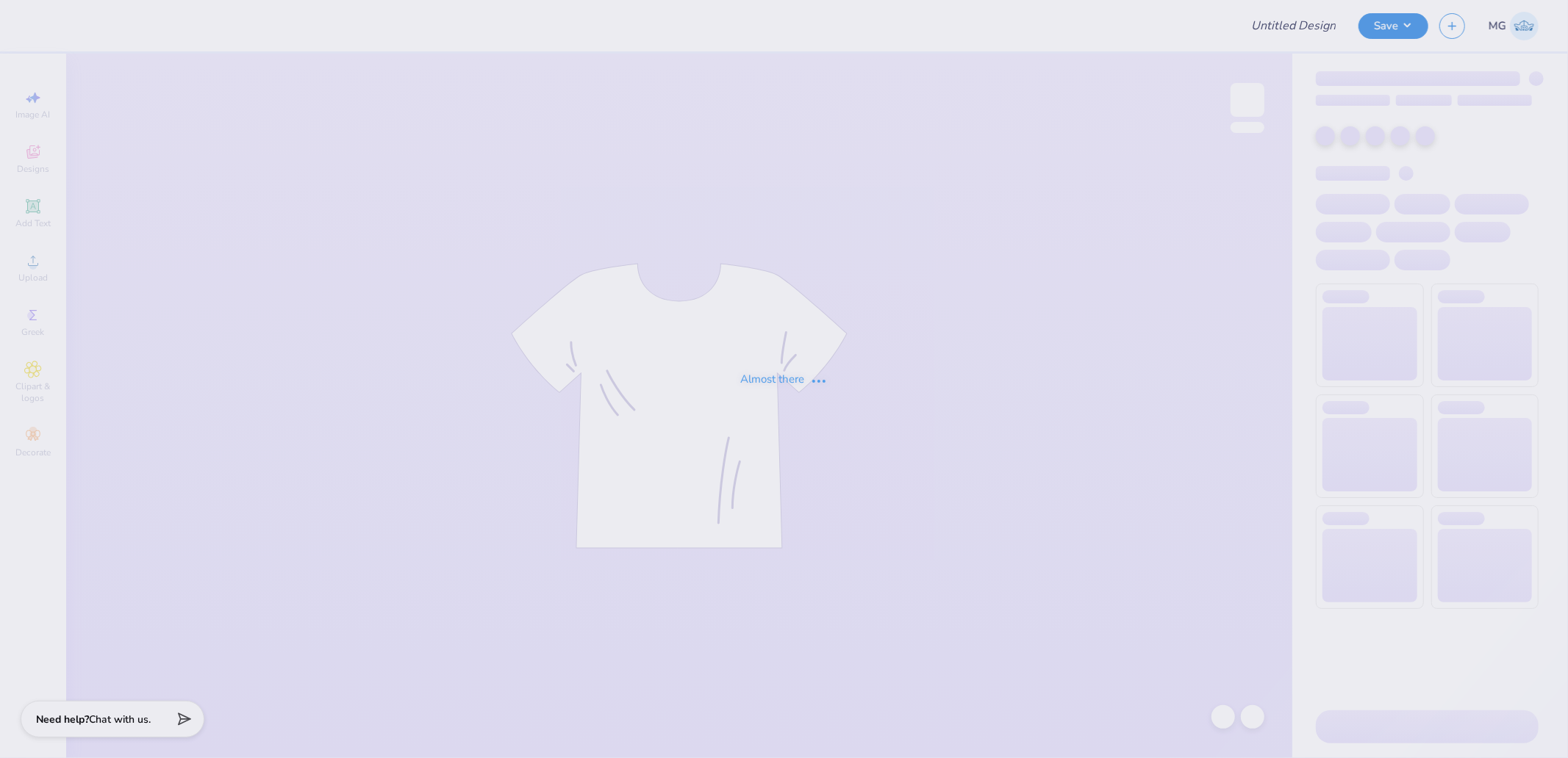
type input "DAN final"
type input "Southern Karaoke"
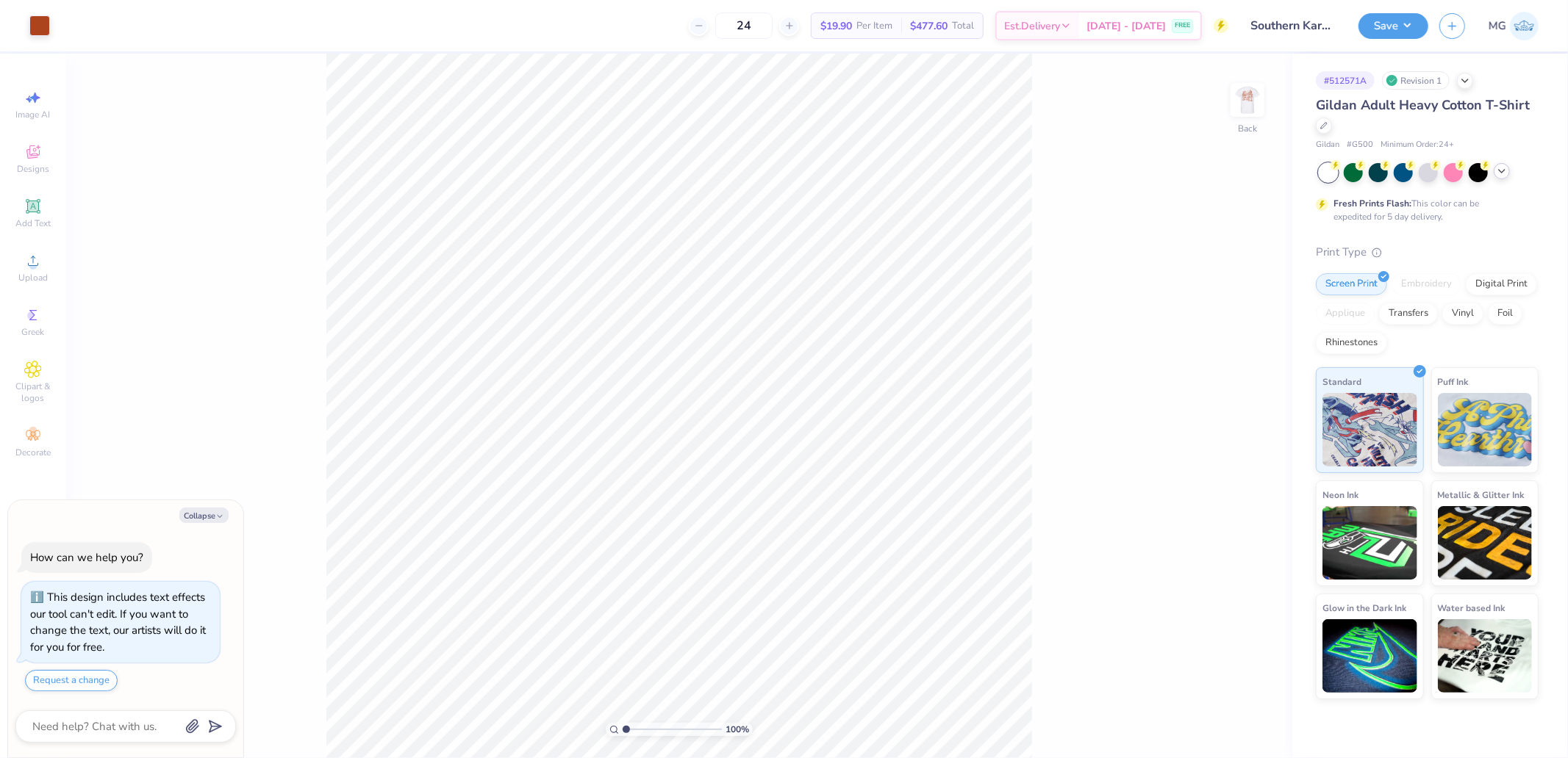
click at [1505, 173] on icon at bounding box center [1502, 171] width 12 height 12
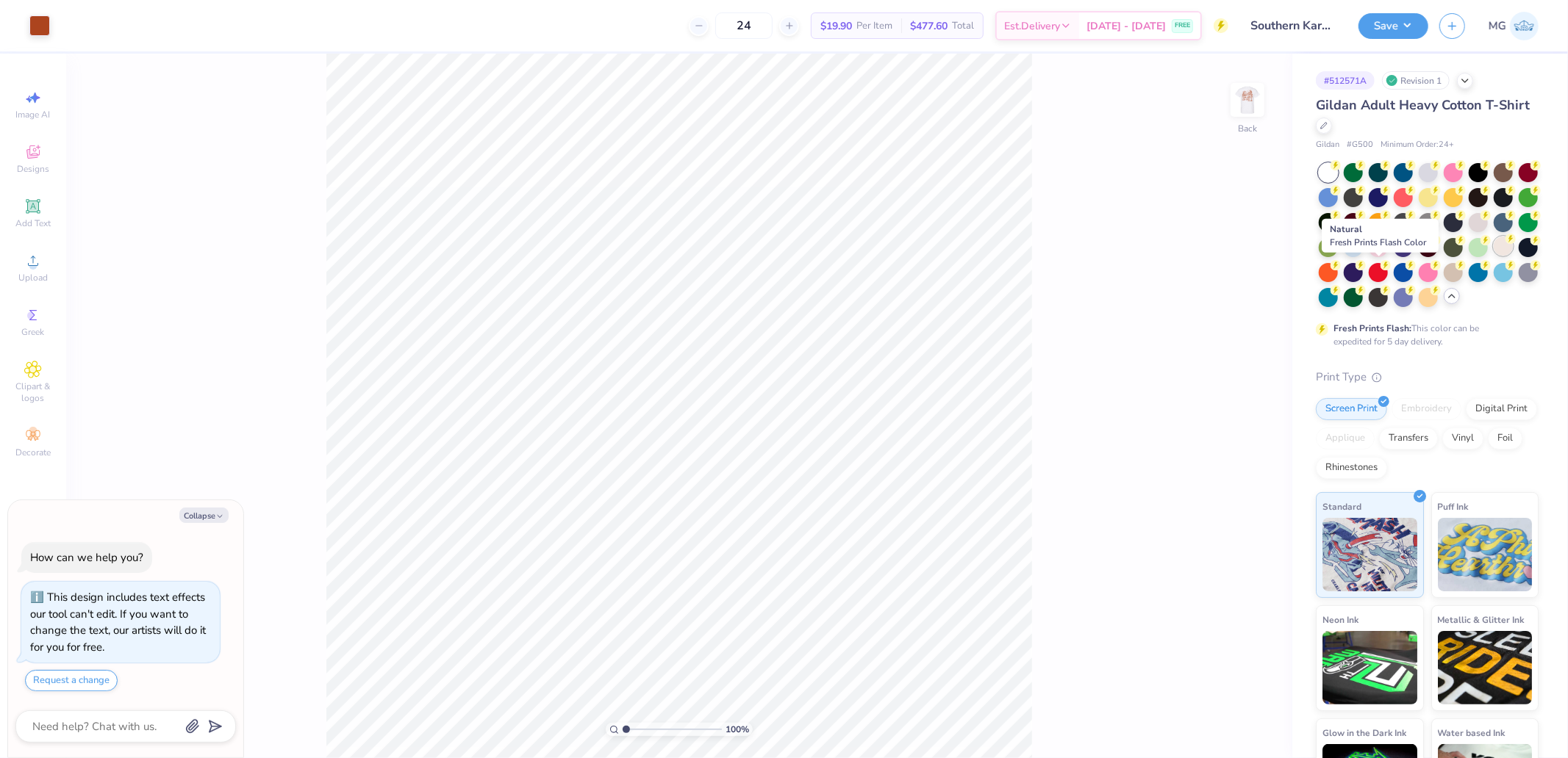
click at [1493, 255] on div at bounding box center [1503, 246] width 19 height 19
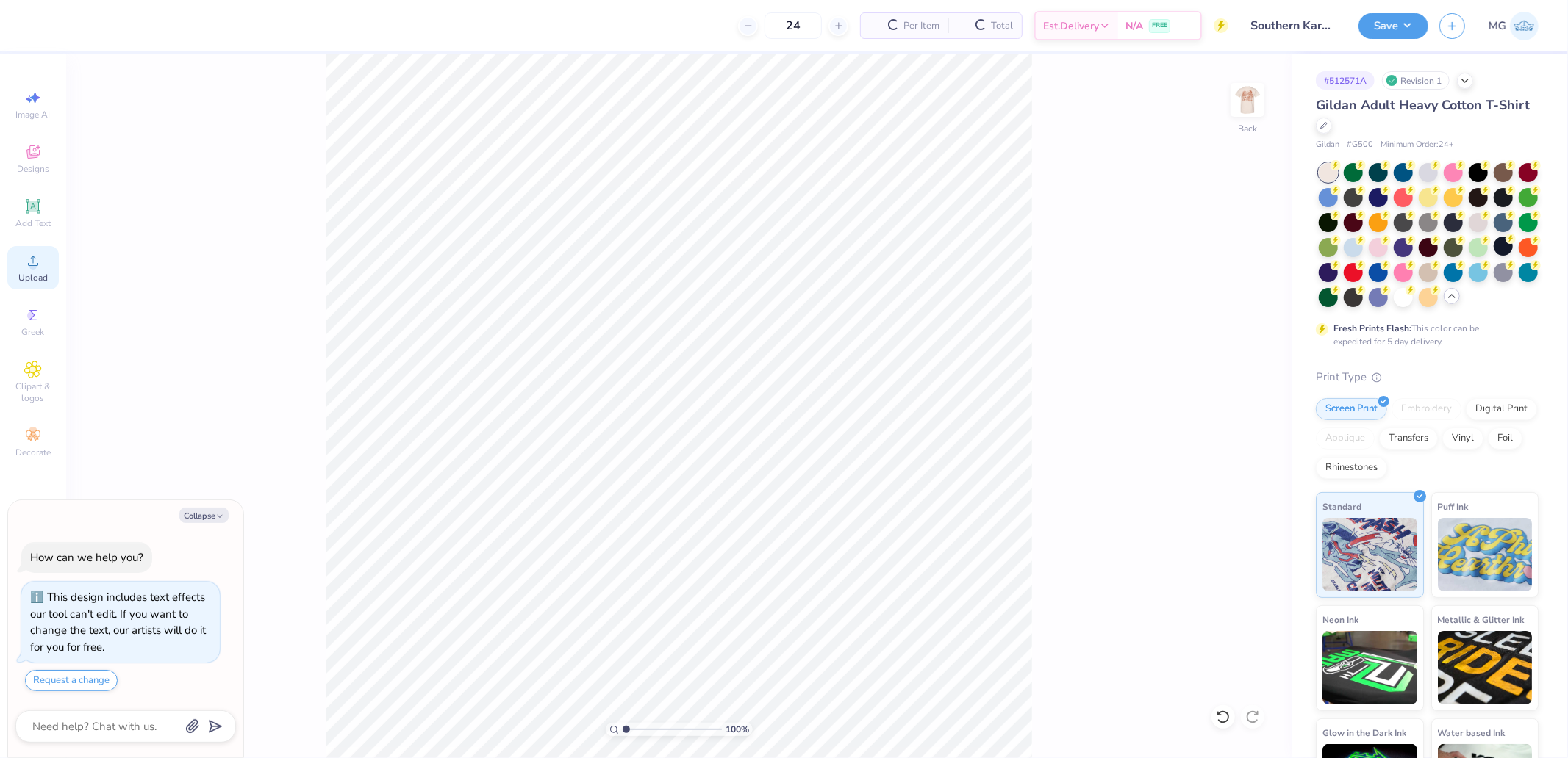
click at [56, 263] on div "Upload" at bounding box center [33, 268] width 52 height 43
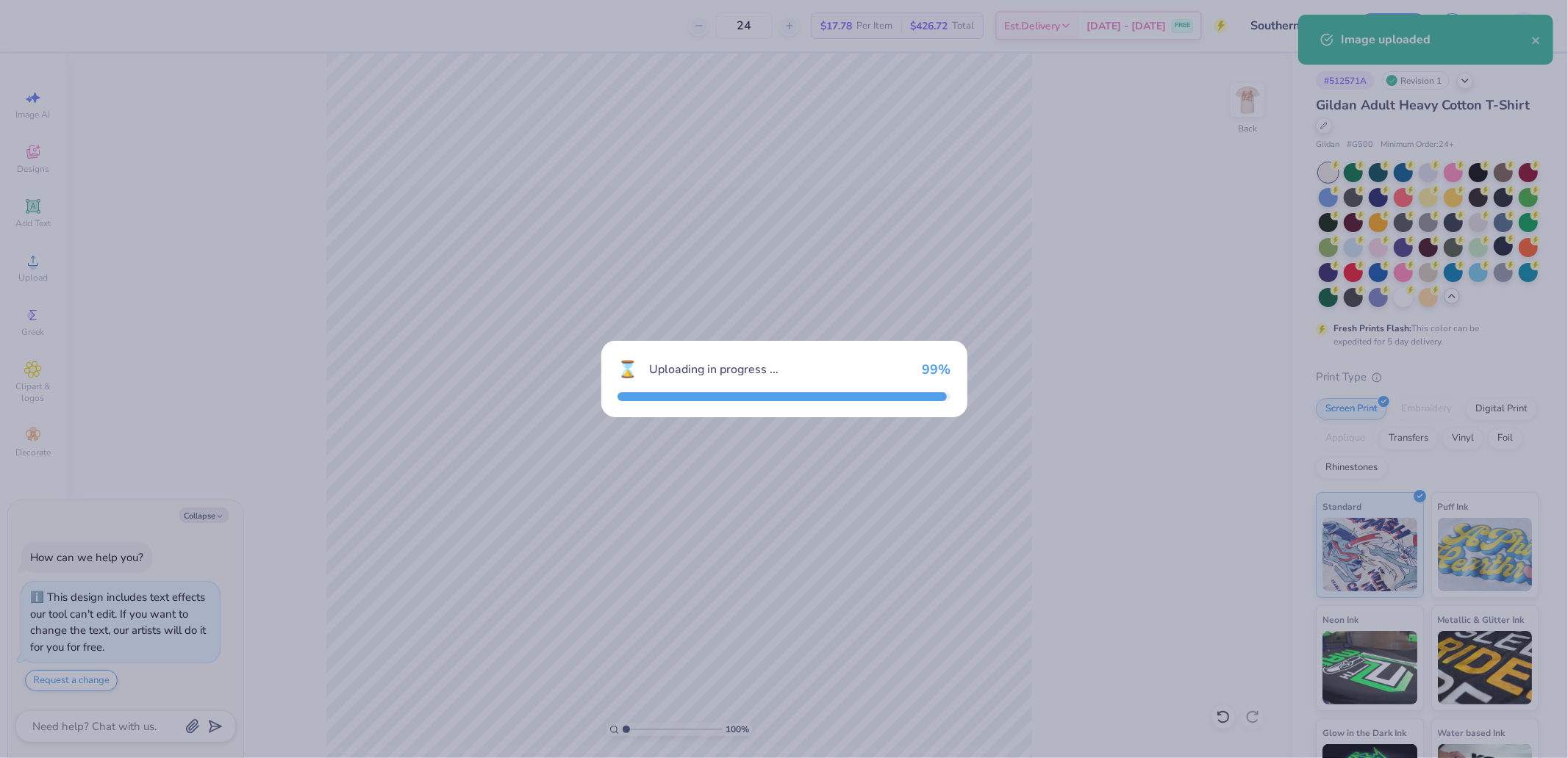
type textarea "x"
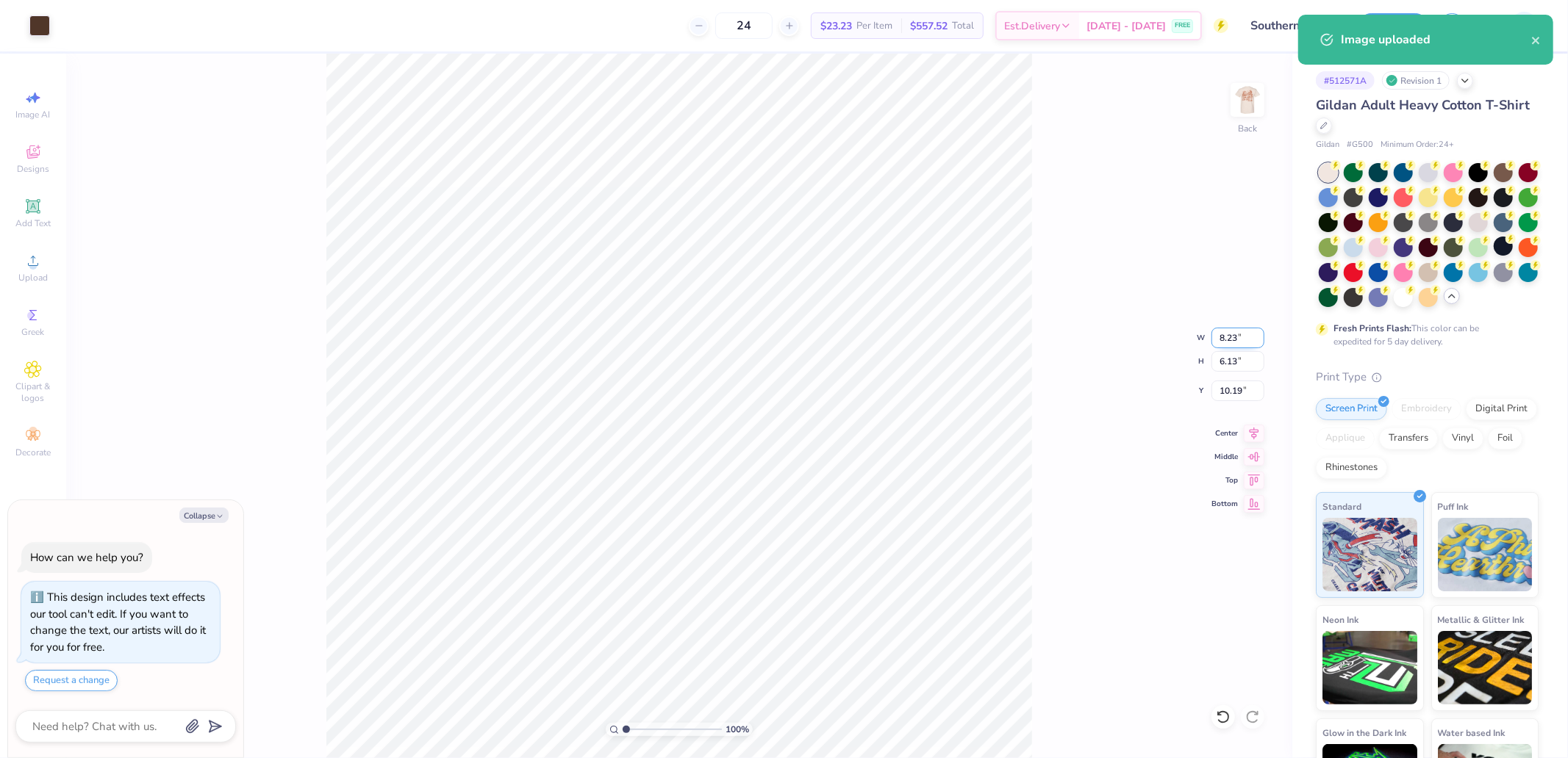
click at [1213, 336] on input "8.23" at bounding box center [1238, 338] width 53 height 21
type input "4"
type textarea "x"
type input "4.00"
type input "2.98"
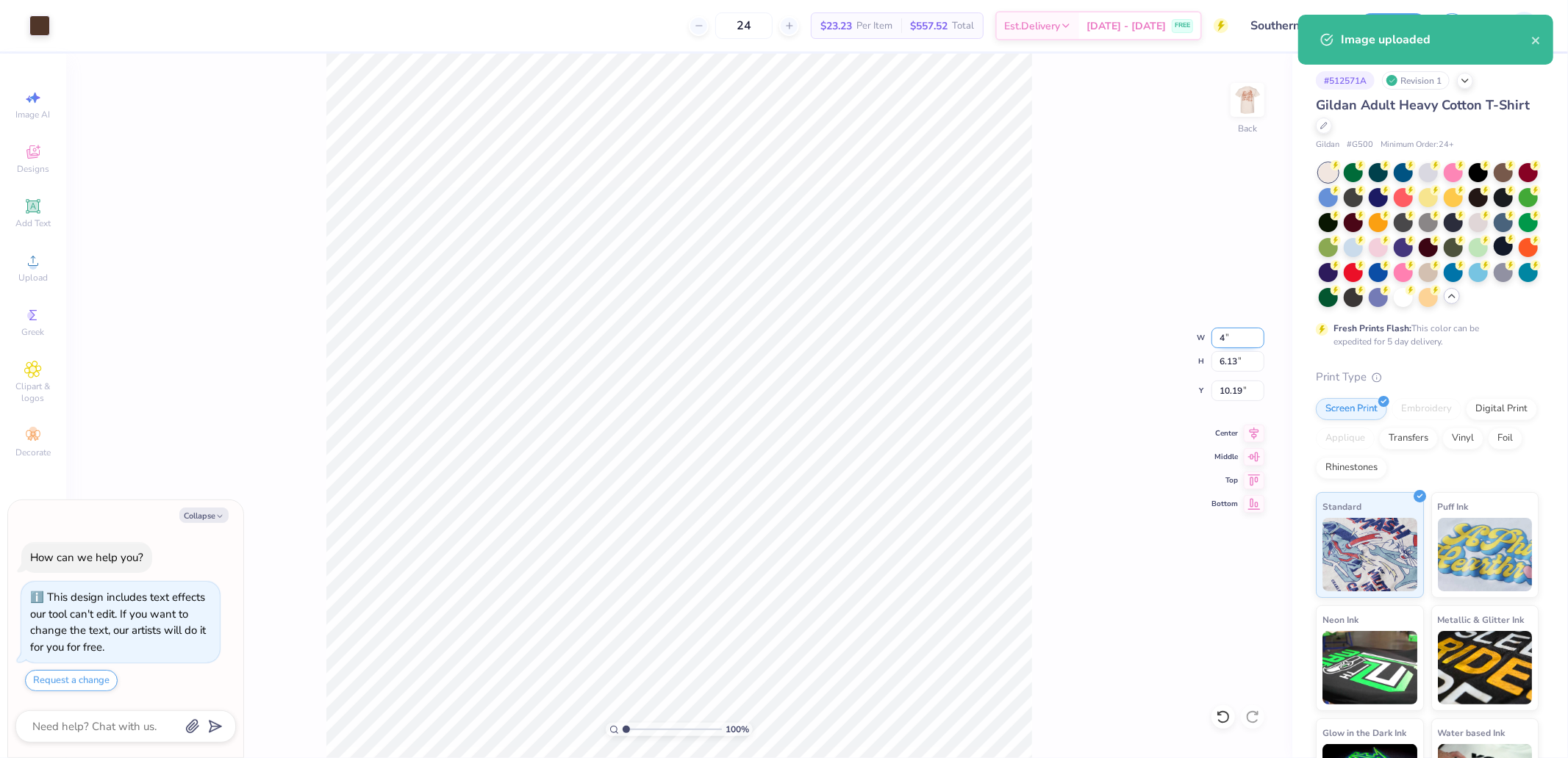
type input "11.76"
type textarea "x"
type input "3.00"
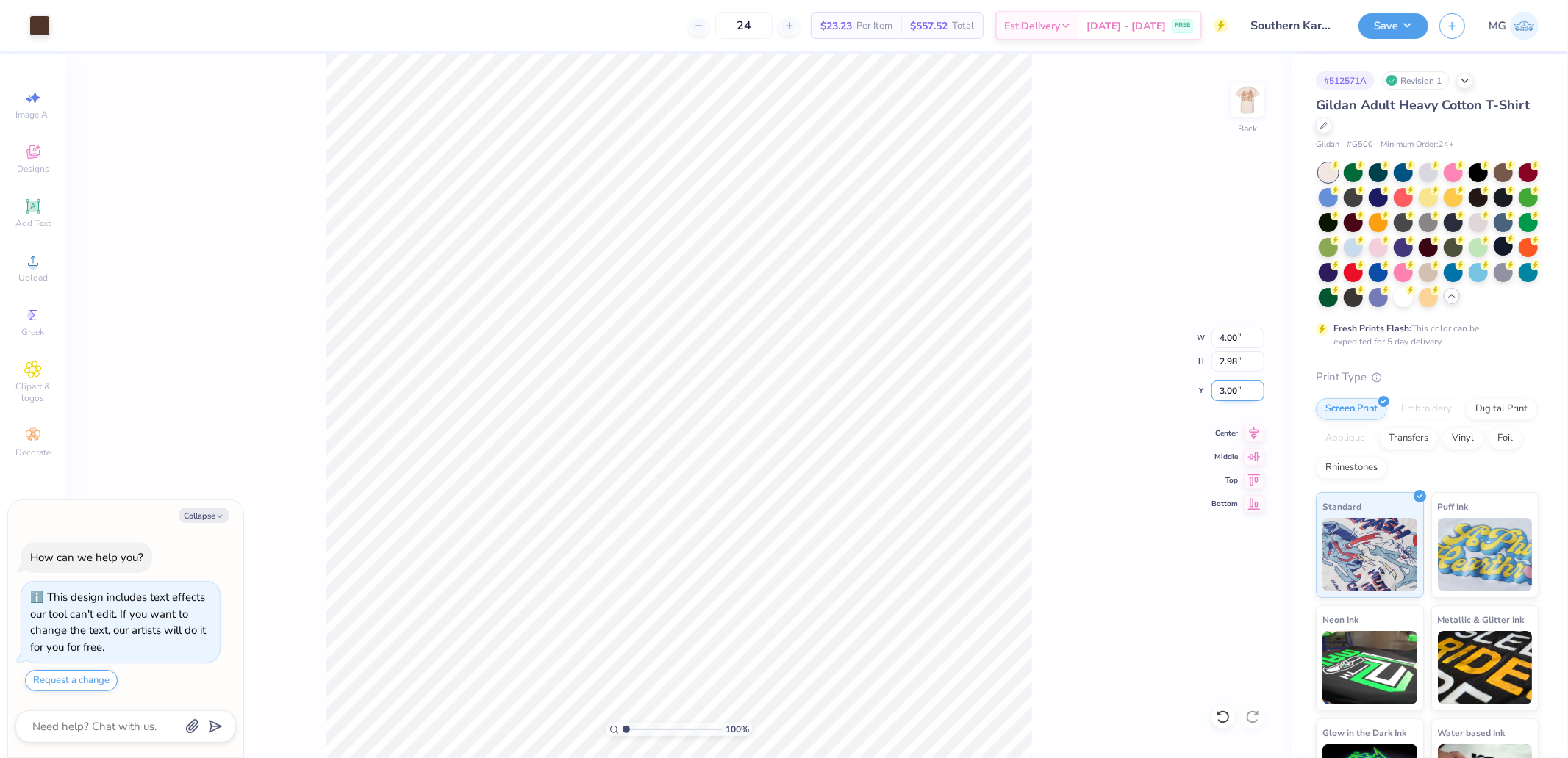
click at [1250, 395] on input "3.00" at bounding box center [1238, 391] width 53 height 21
click at [1251, 93] on img at bounding box center [1247, 99] width 59 height 59
click at [32, 276] on span "Upload" at bounding box center [33, 278] width 29 height 12
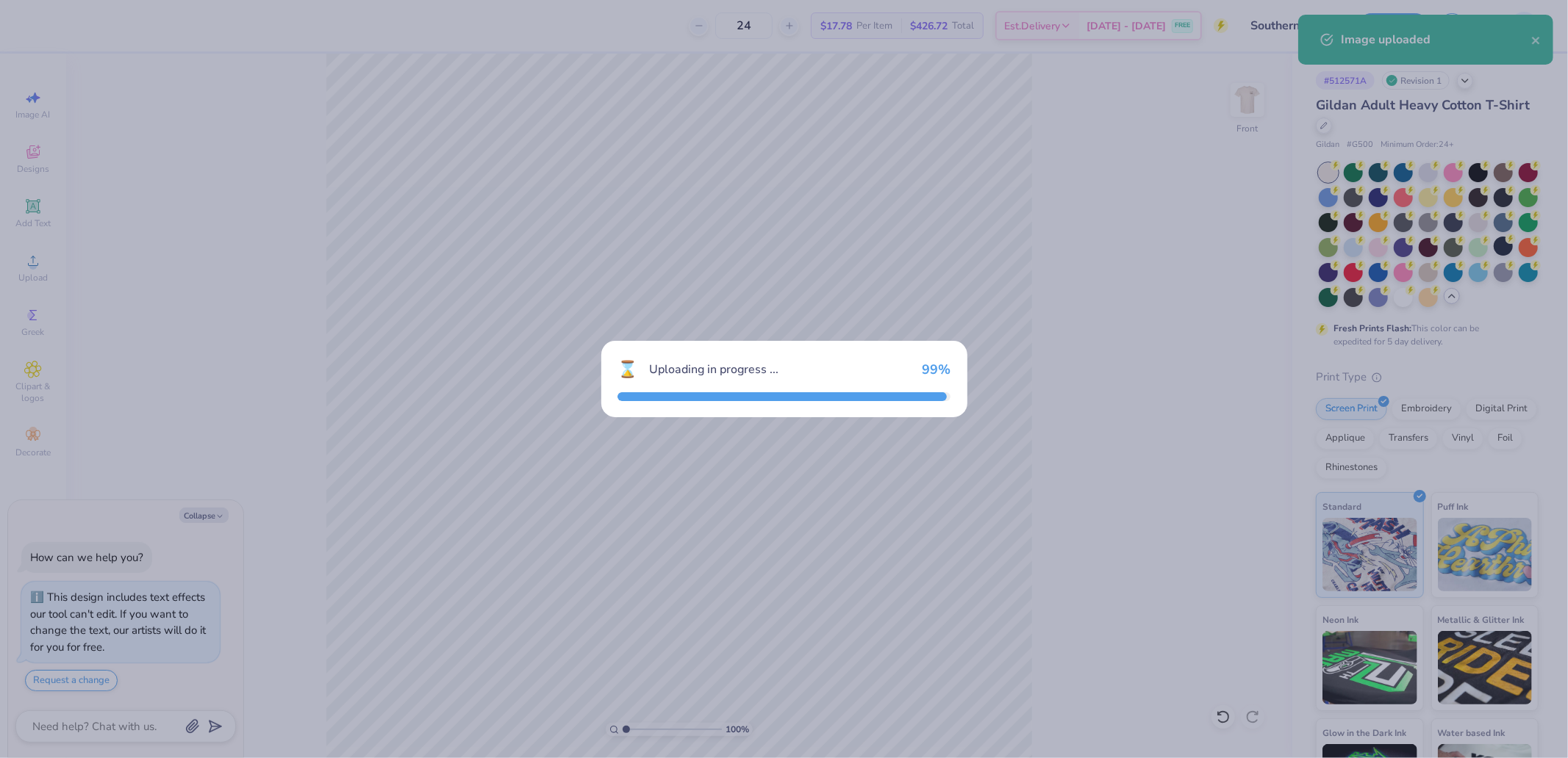
type textarea "x"
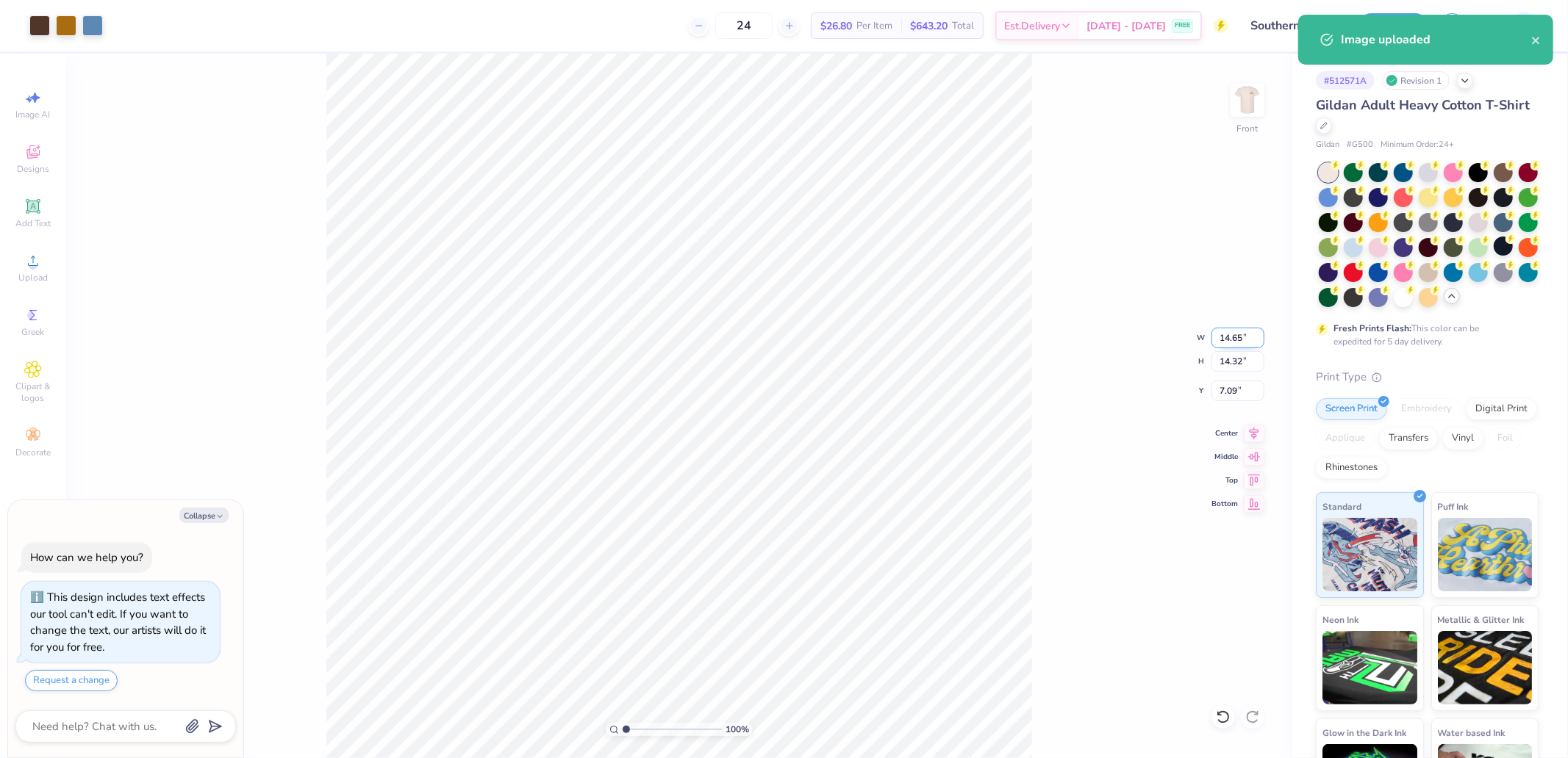
click at [1236, 338] on input "14.65" at bounding box center [1238, 338] width 53 height 21
type input "12"
type textarea "x"
type input "12.00"
type input "11.73"
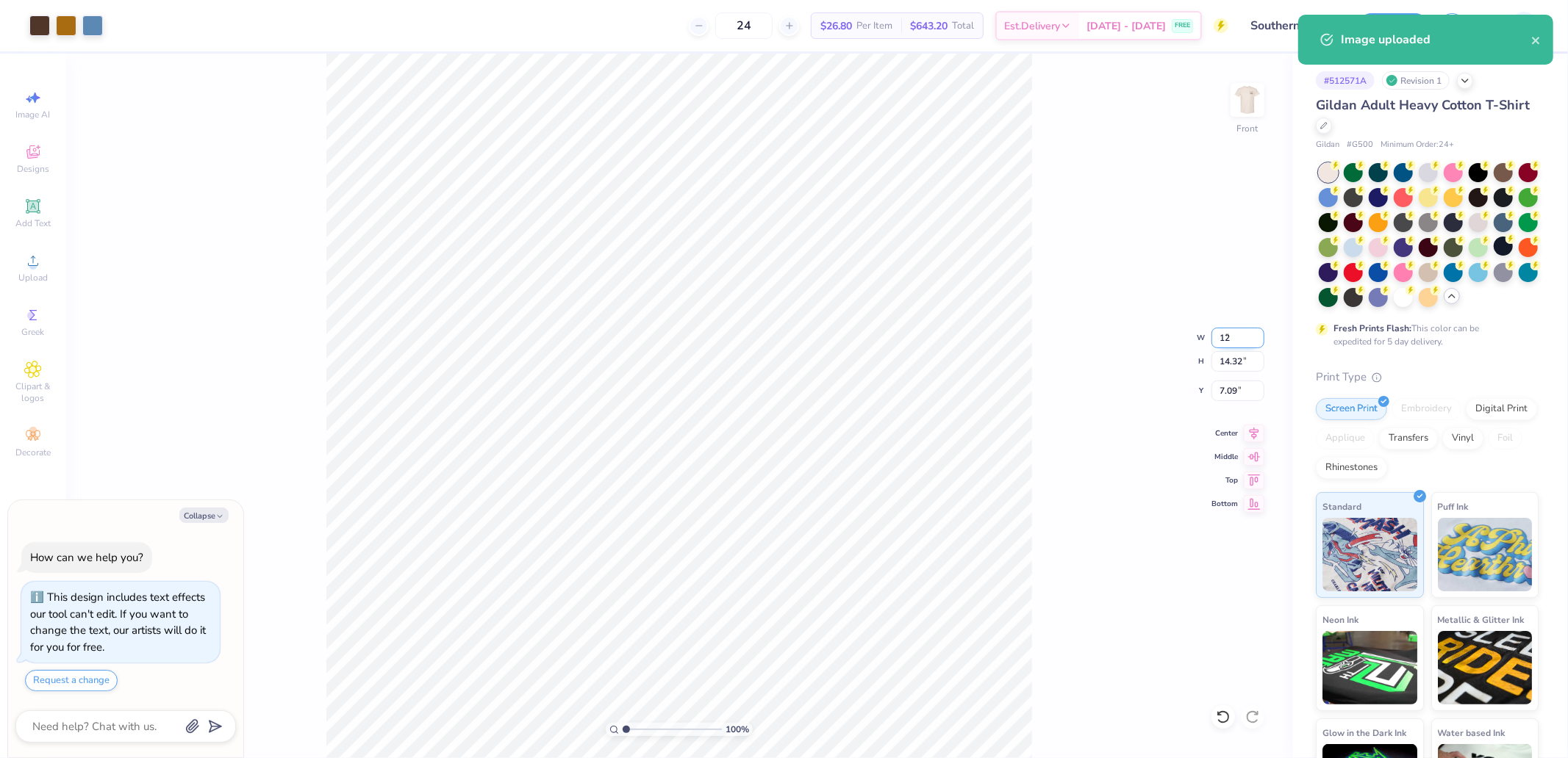
type input "8.39"
click at [1251, 479] on icon at bounding box center [1254, 480] width 13 height 11
type textarea "x"
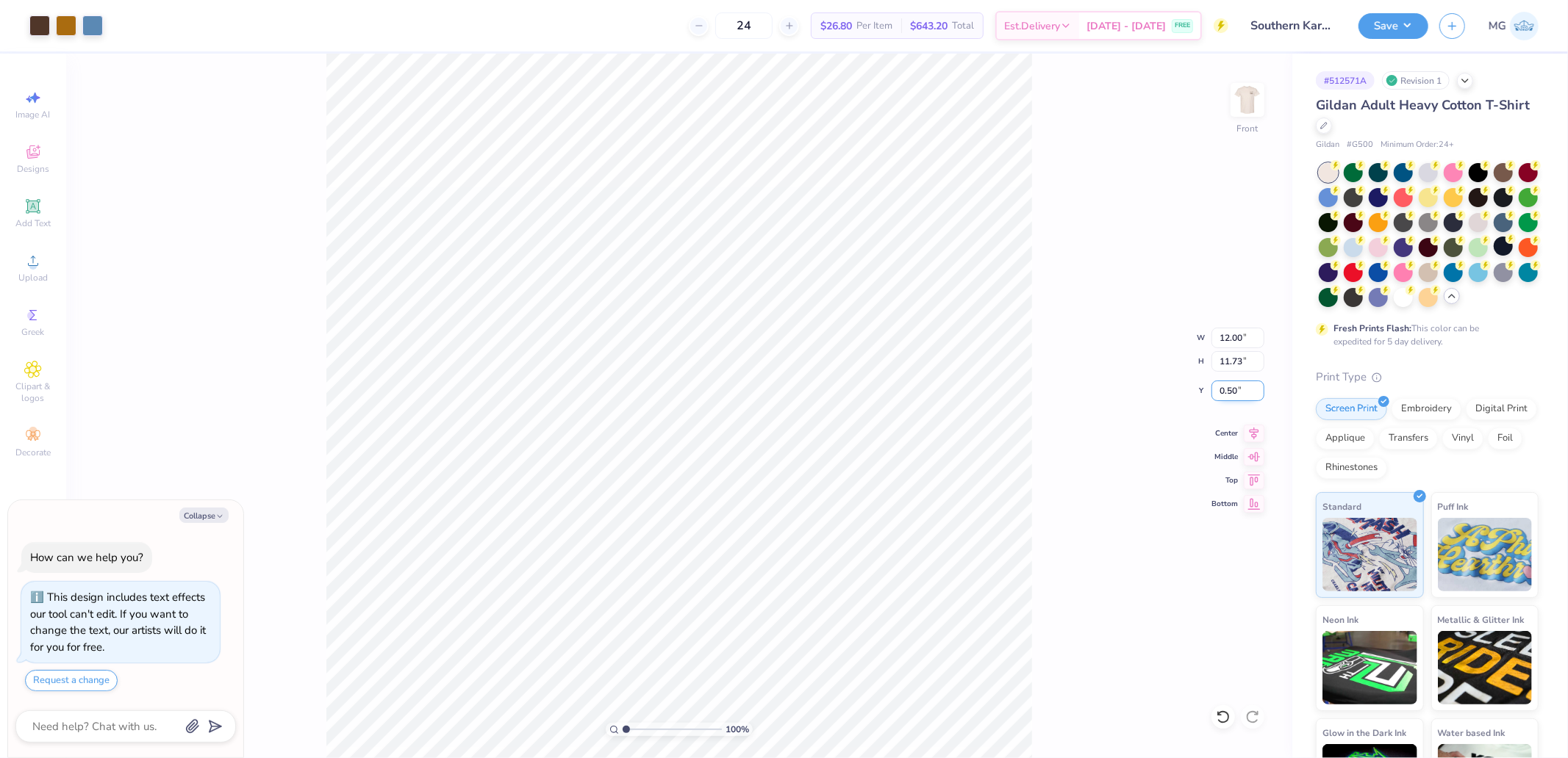
click at [1227, 394] on input "0.50" at bounding box center [1238, 391] width 53 height 21
type input "3"
type textarea "x"
type input "3.00"
click at [1397, 21] on button "Save" at bounding box center [1392, 24] width 69 height 25
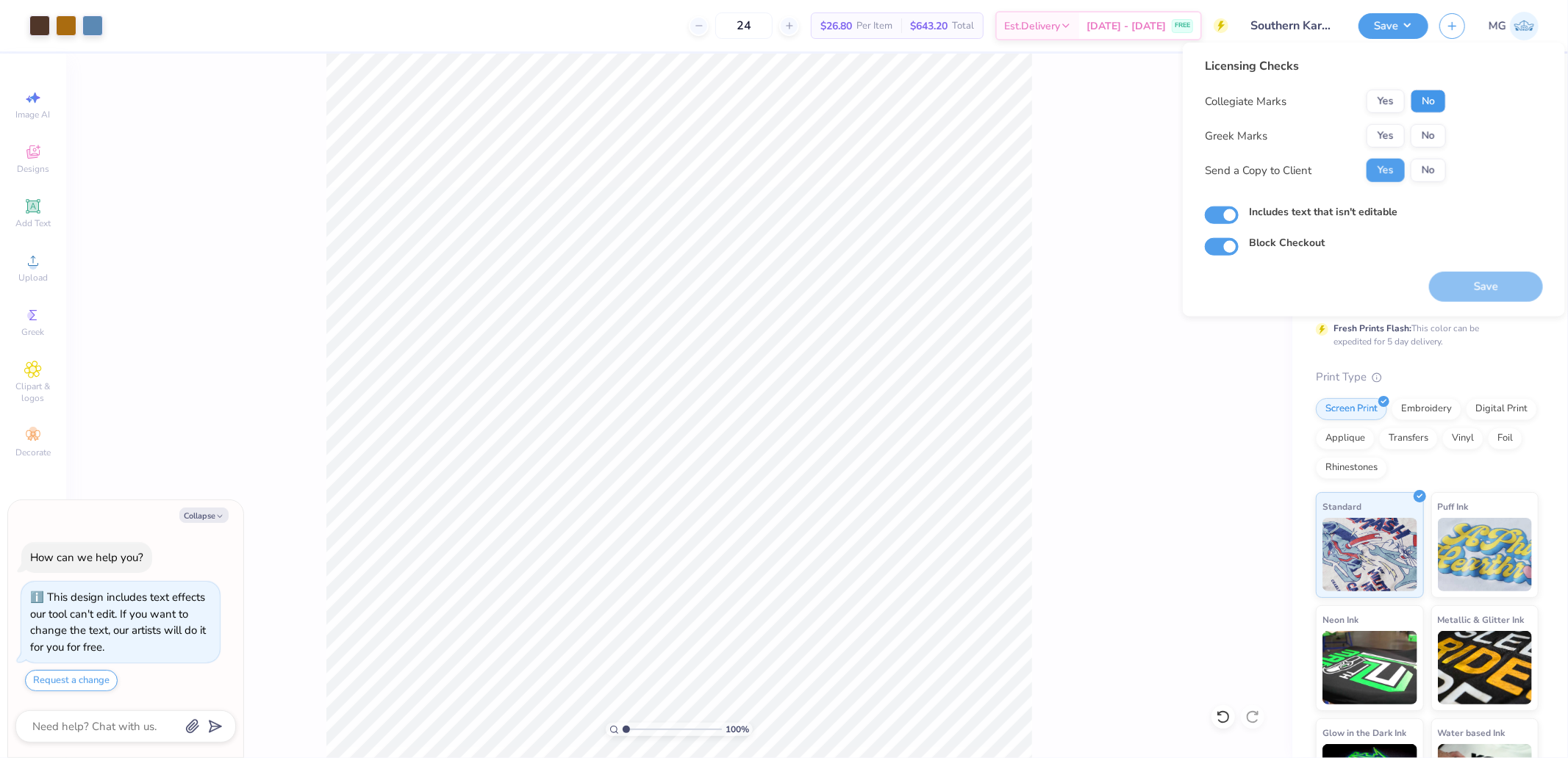
click at [1434, 108] on button "No" at bounding box center [1428, 101] width 35 height 23
click at [1383, 142] on button "Yes" at bounding box center [1385, 135] width 38 height 23
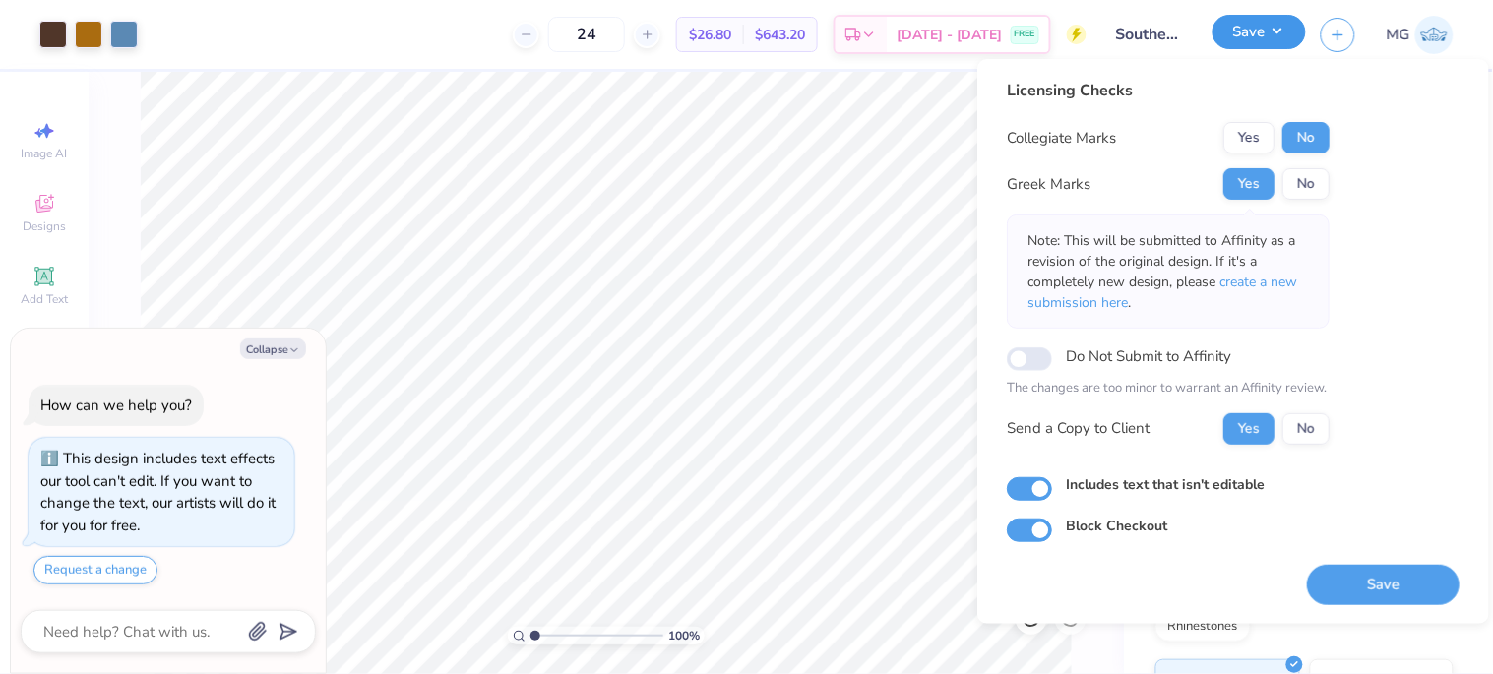
click at [1244, 30] on button "Save" at bounding box center [1258, 32] width 93 height 34
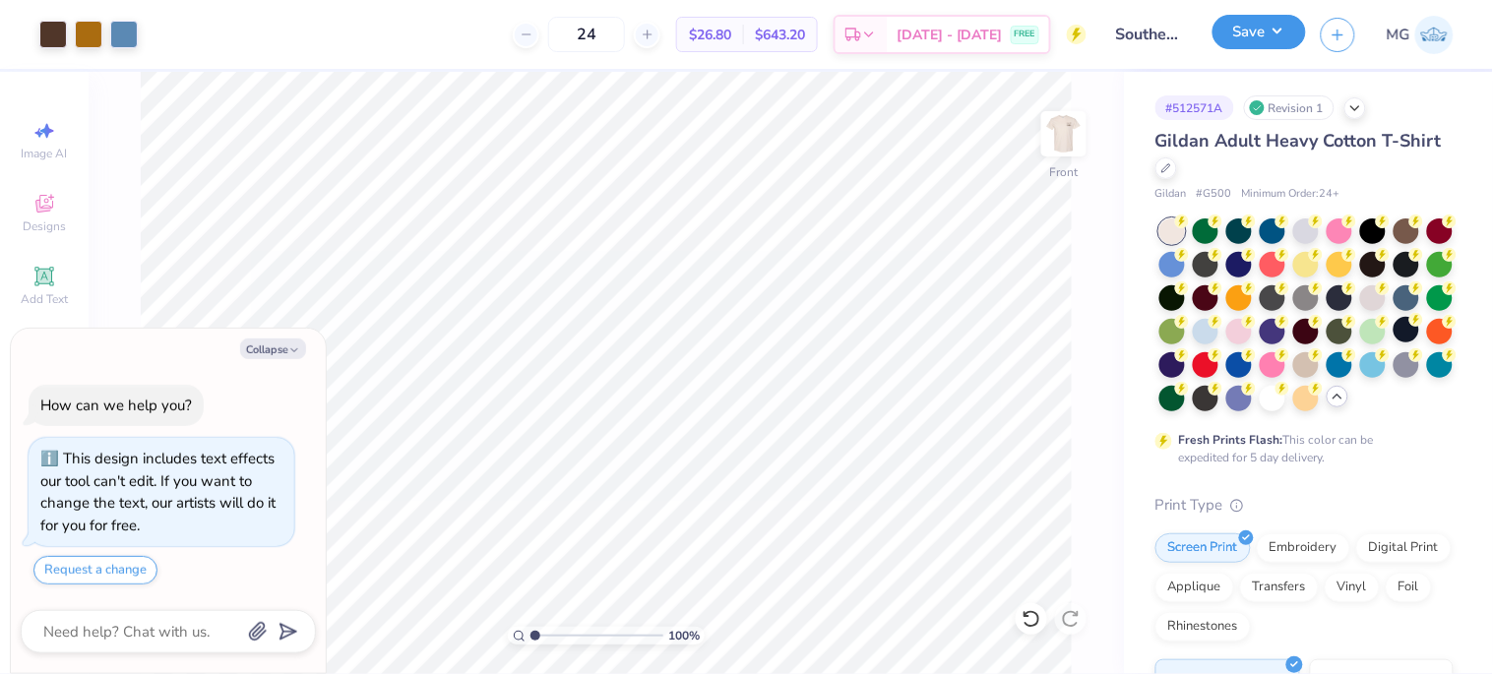
click at [1285, 35] on button "Save" at bounding box center [1258, 32] width 93 height 34
click at [1266, 50] on div "Save" at bounding box center [1258, 35] width 93 height 34
click at [1275, 42] on button "Save" at bounding box center [1258, 32] width 93 height 34
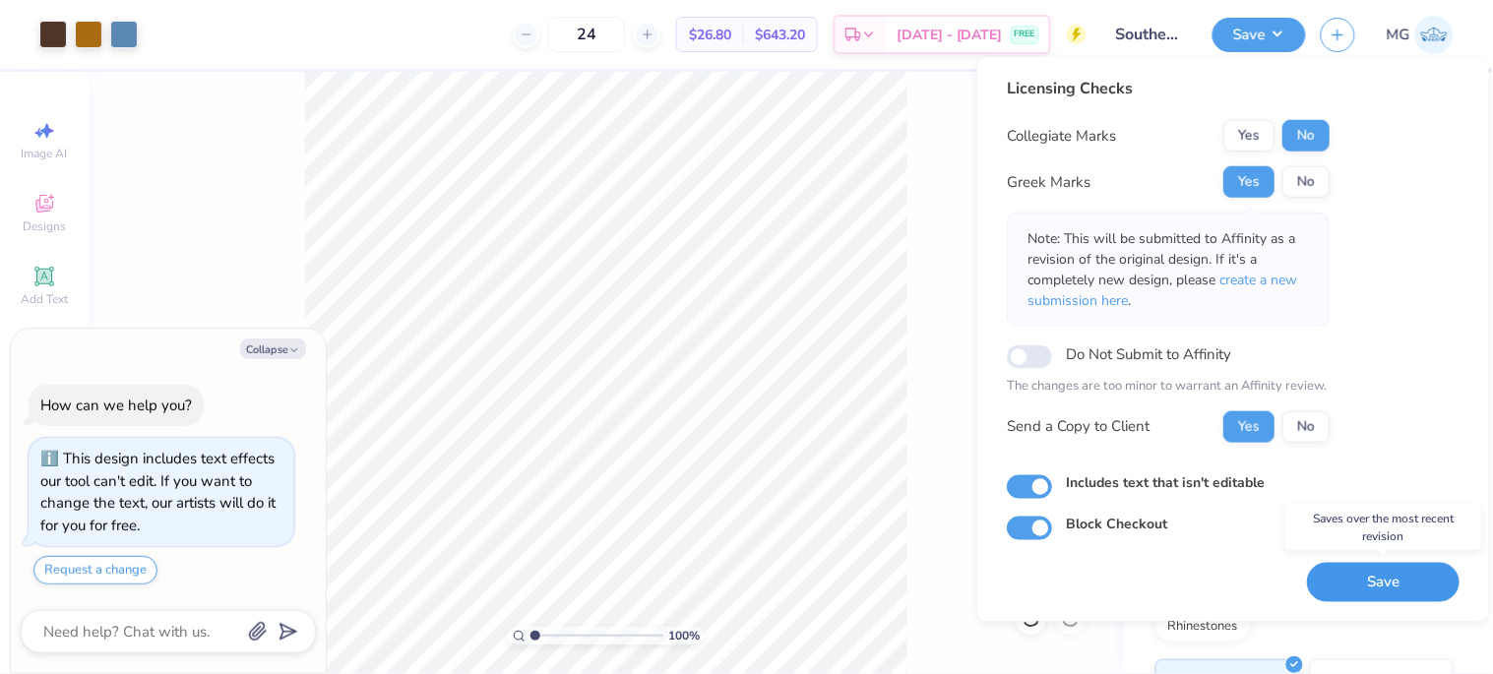
click at [1388, 583] on button "Save" at bounding box center [1383, 582] width 153 height 40
type textarea "x"
